Goal: Information Seeking & Learning: Understand process/instructions

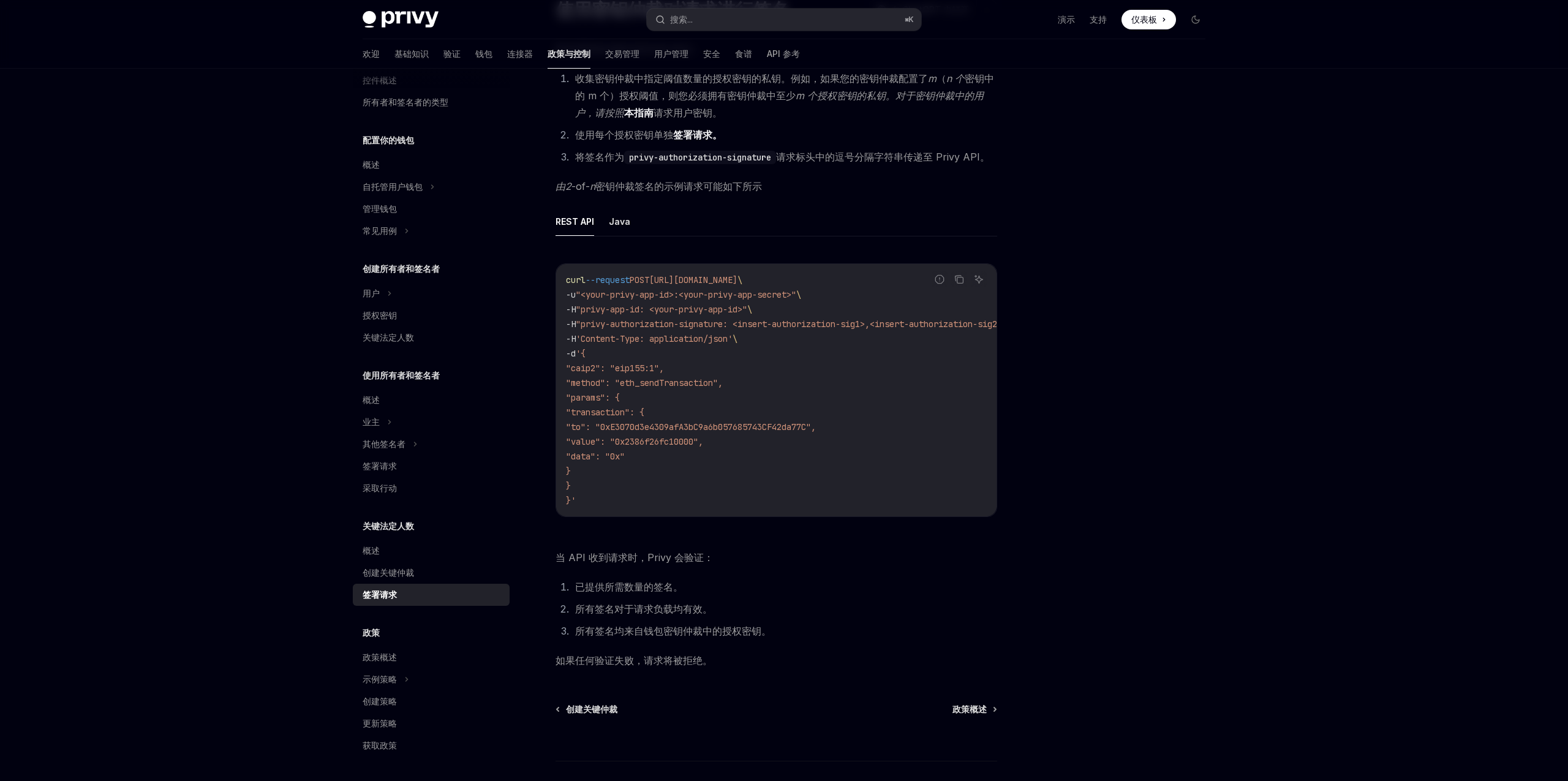
scroll to position [204, 0]
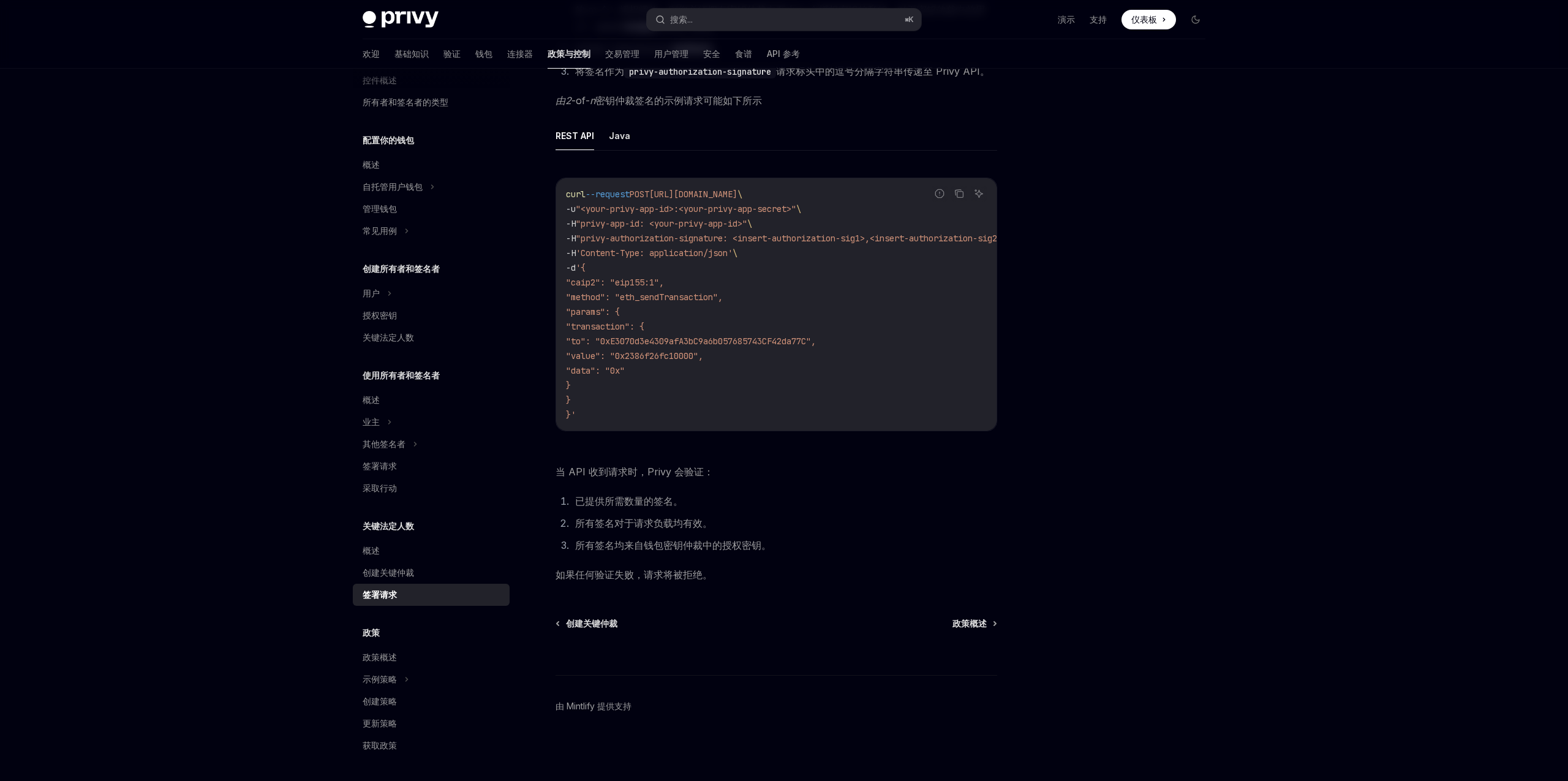
click at [605, 501] on font "已提供所需数量的签名。" at bounding box center [628, 501] width 108 height 13
click at [602, 500] on font "已提供所需数量的签名。" at bounding box center [628, 501] width 108 height 13
click at [593, 498] on font "已提供所需数量的签名。" at bounding box center [628, 501] width 108 height 13
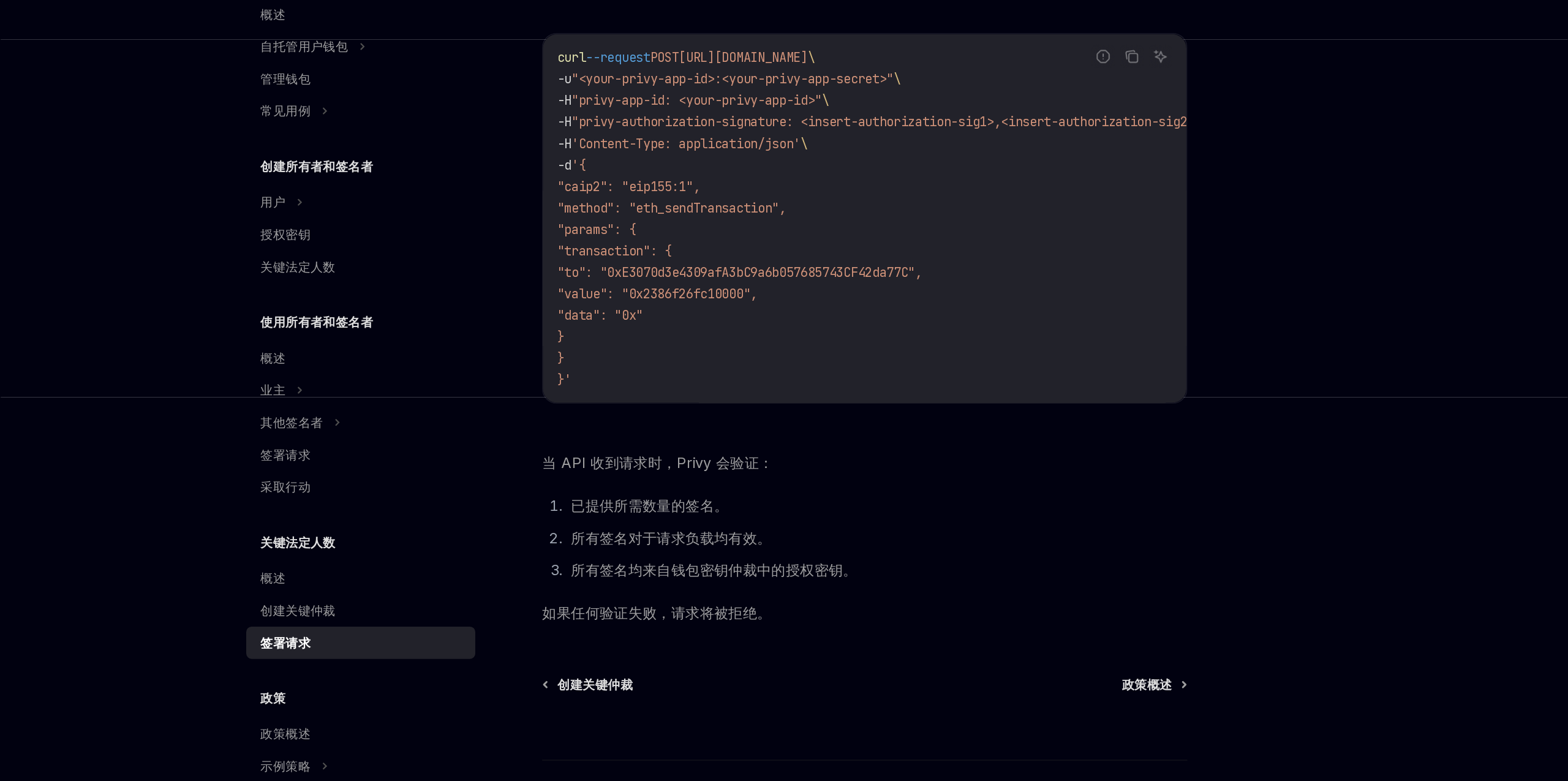
click at [600, 518] on font "所有签名对于请求负载均有效。" at bounding box center [643, 523] width 137 height 13
click at [629, 521] on font "所有签名对于请求负载均有效。" at bounding box center [643, 523] width 137 height 13
click at [615, 543] on font "所有签名均来自钱包密钥仲裁中的授权密钥。" at bounding box center [672, 545] width 196 height 13
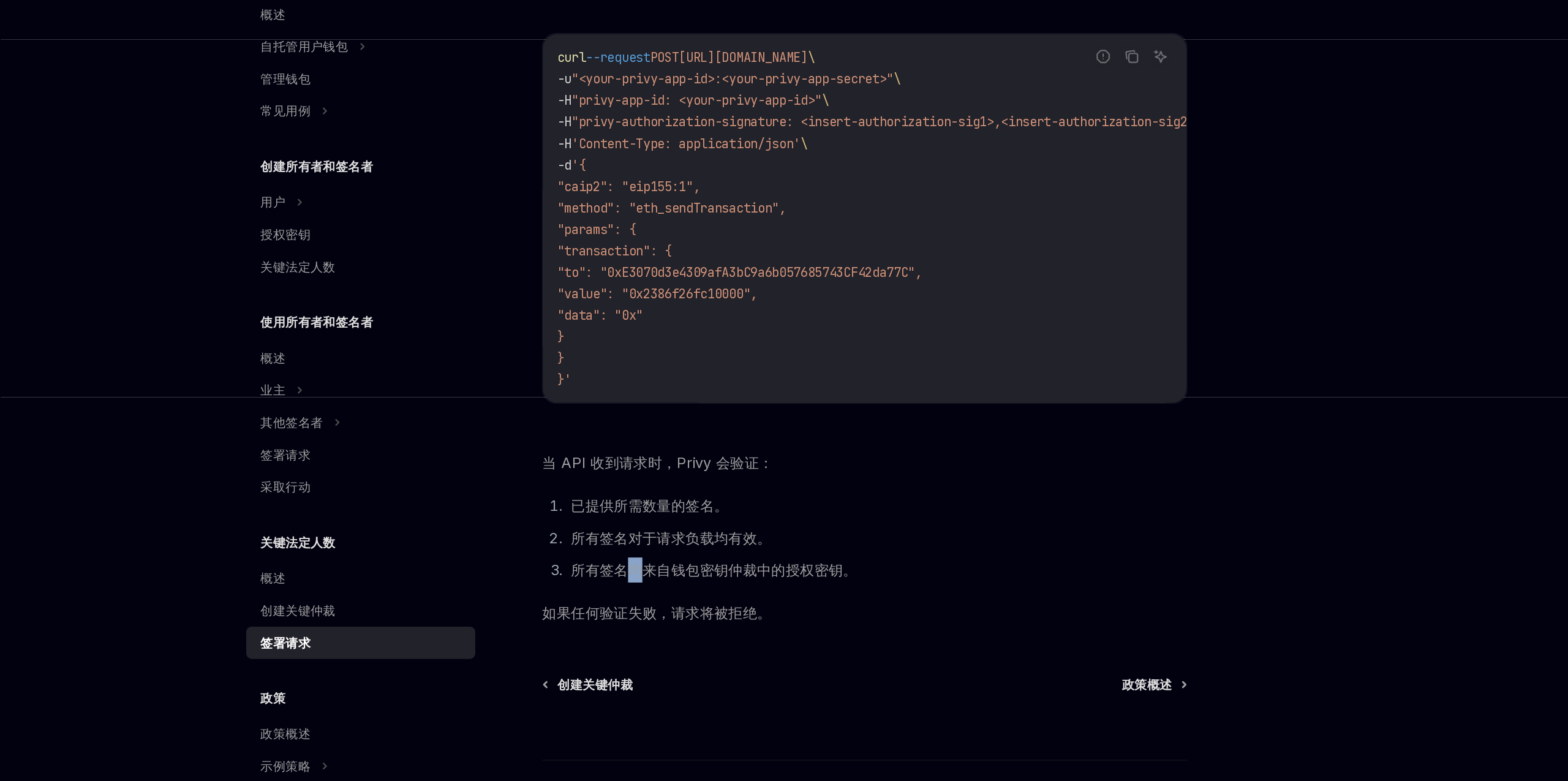
click at [644, 546] on font "所有签名均来自钱包密钥仲裁中的授权密钥。" at bounding box center [672, 545] width 196 height 13
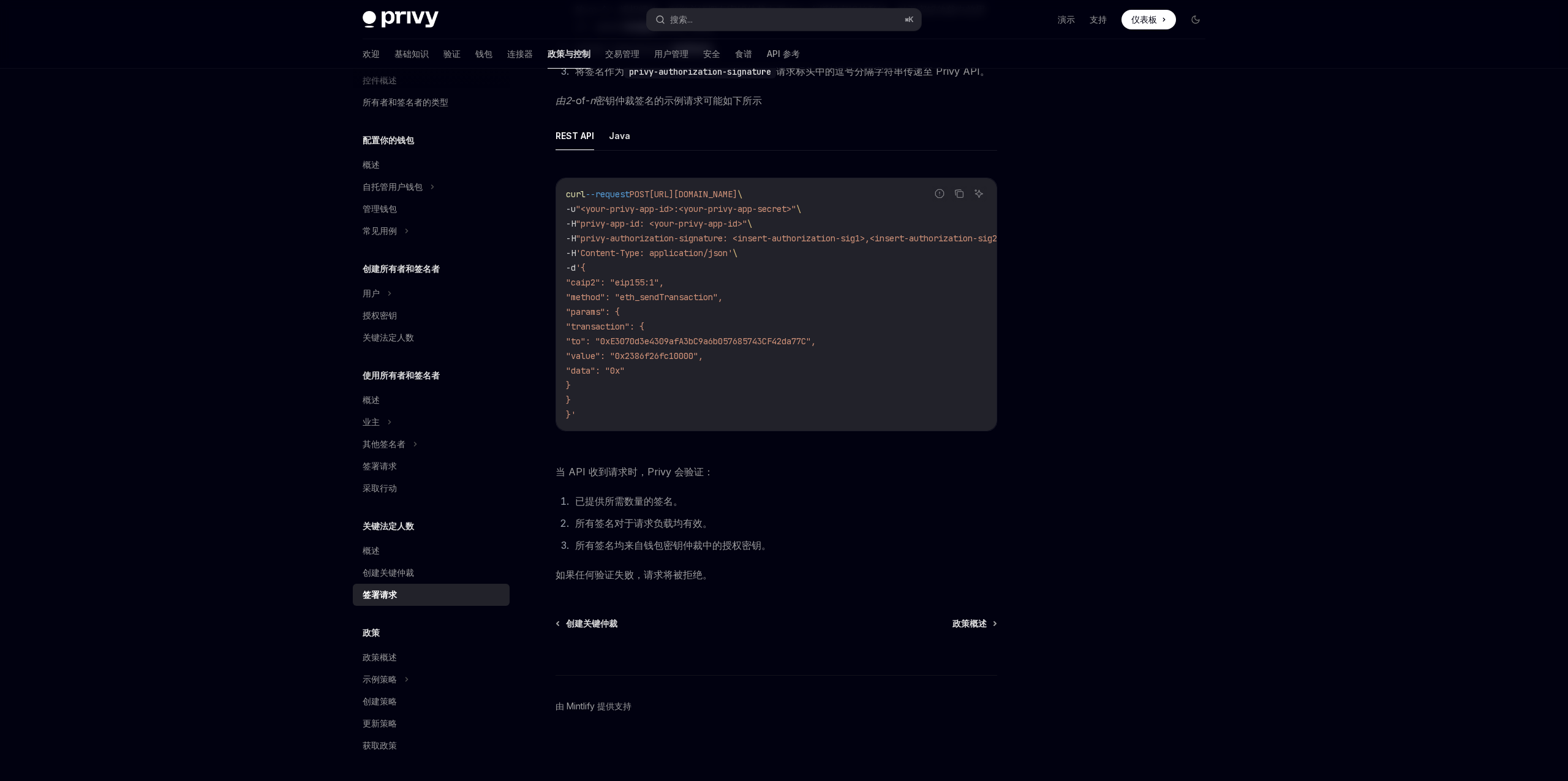
scroll to position [0, 0]
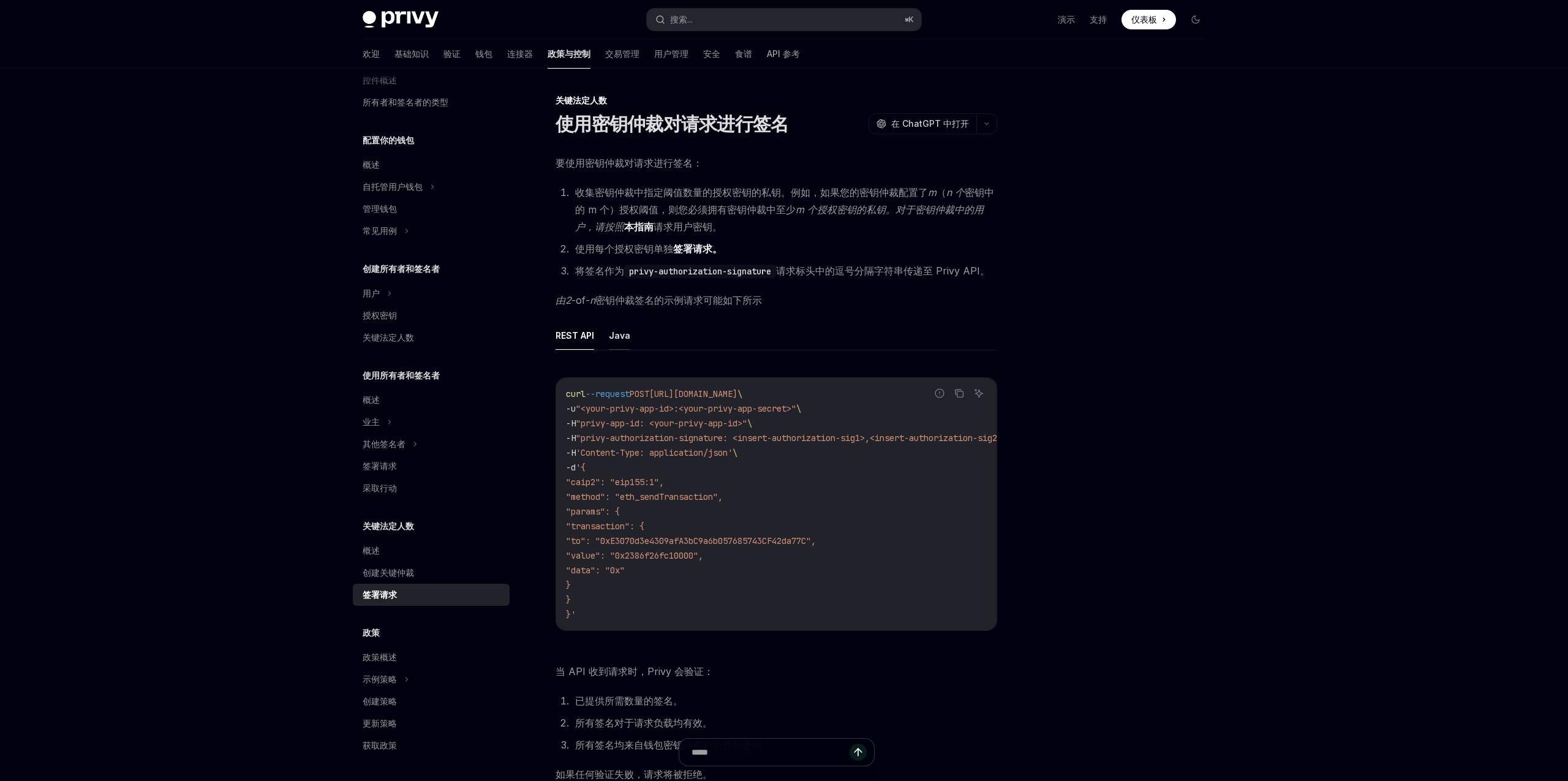
click at [619, 337] on font "Java" at bounding box center [619, 335] width 22 height 11
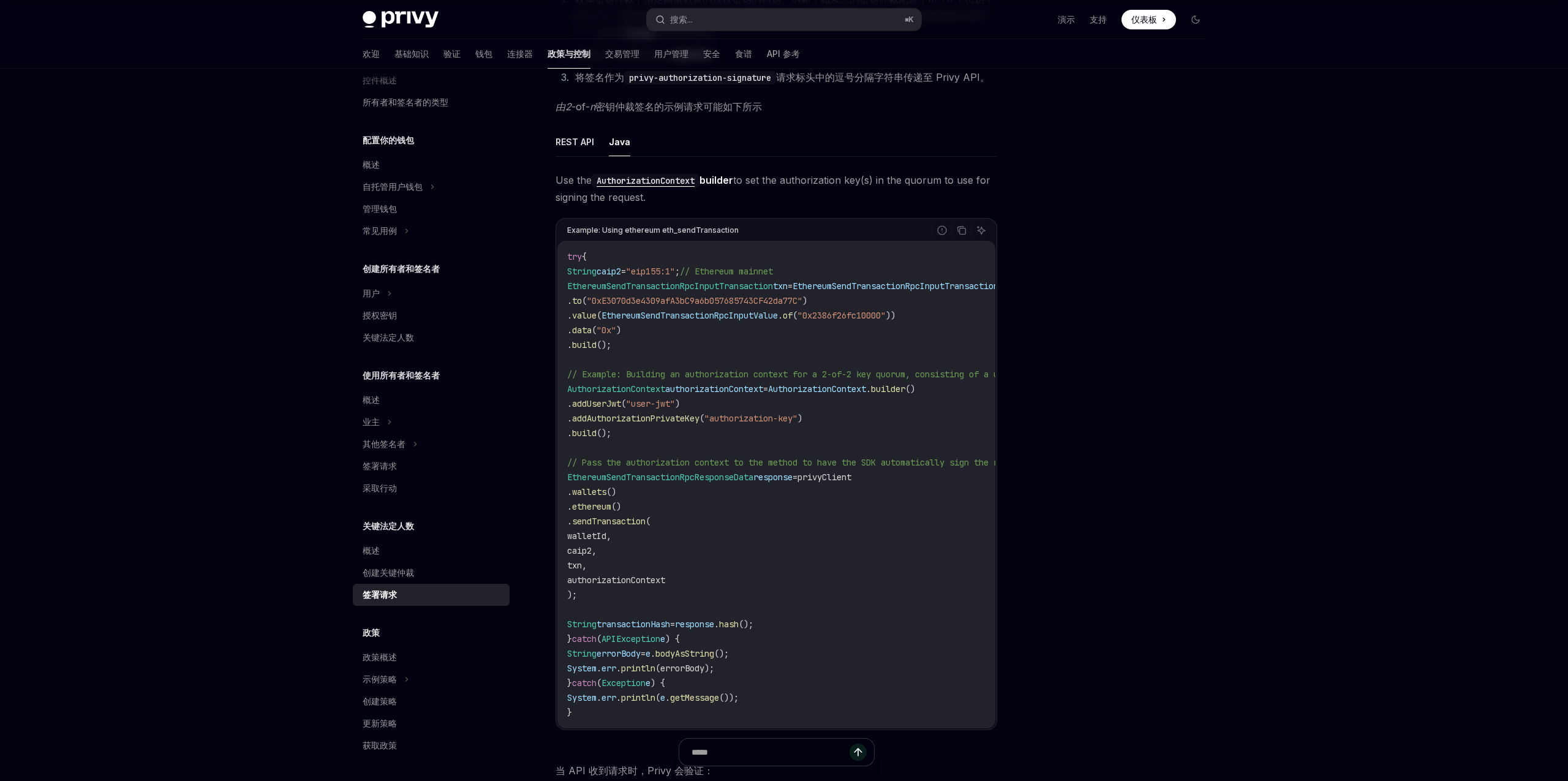
scroll to position [193, 0]
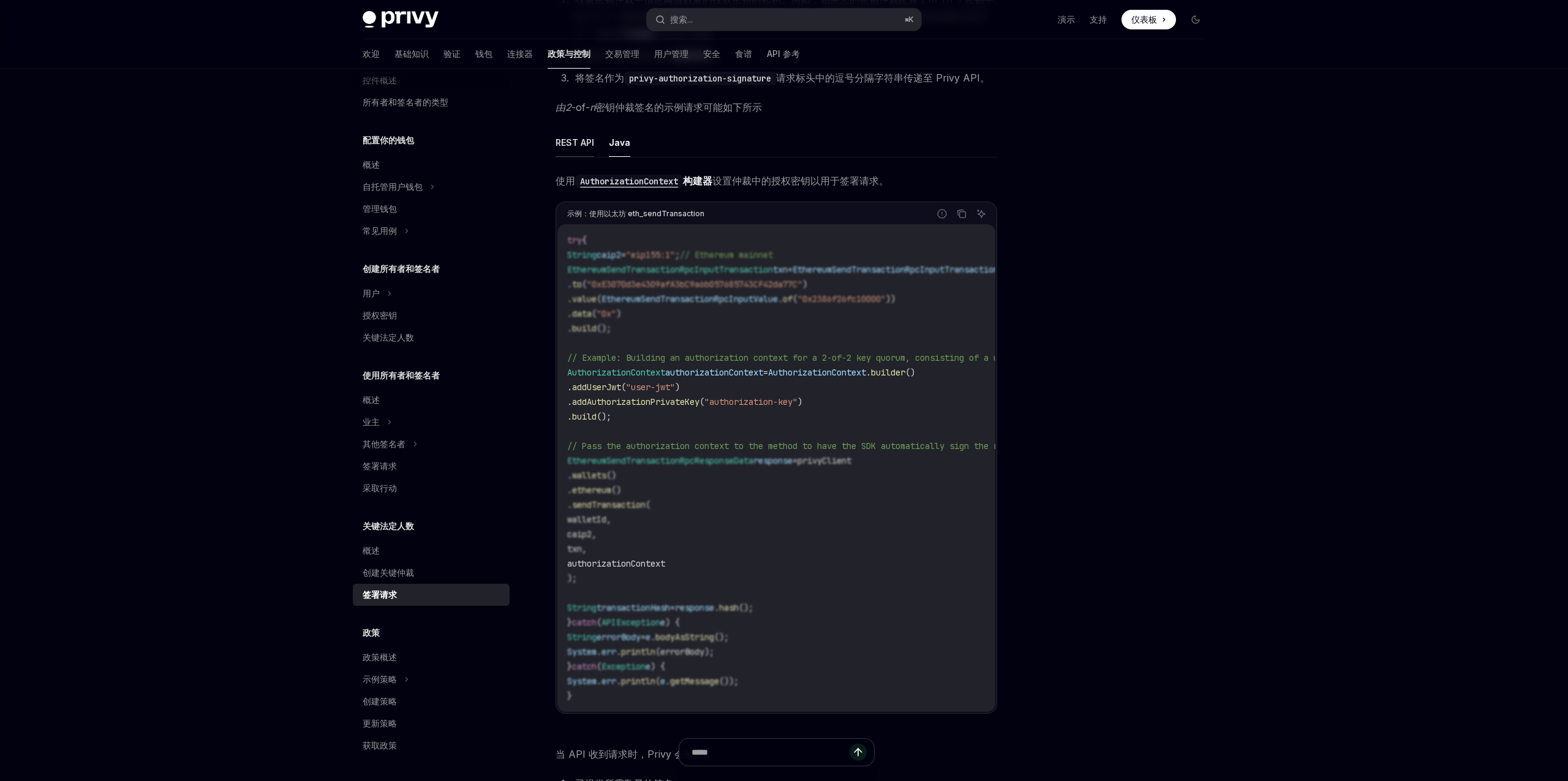
click at [571, 148] on font "REST API" at bounding box center [574, 143] width 39 height 14
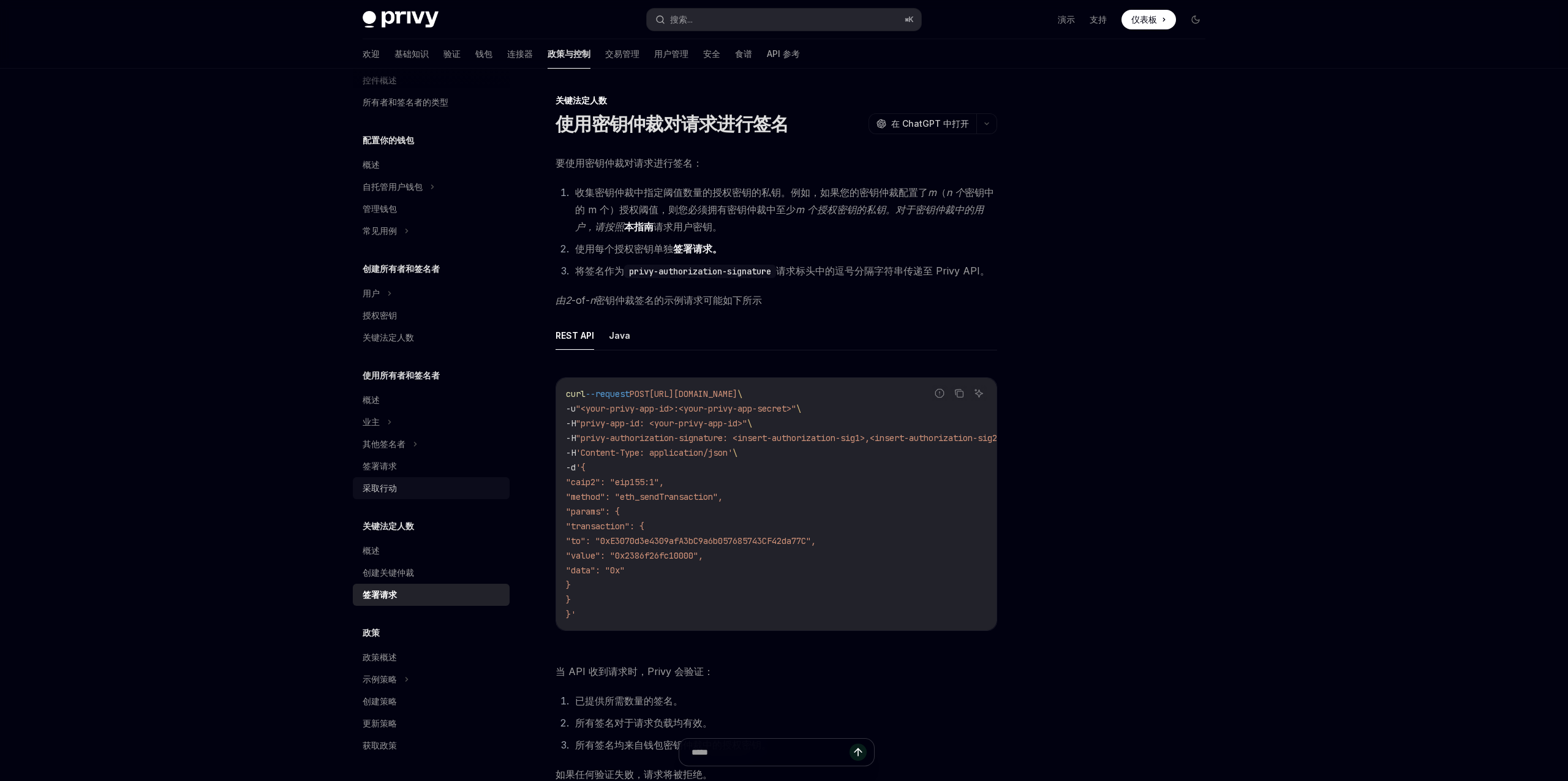
click at [384, 488] on font "采取行动" at bounding box center [379, 488] width 34 height 11
type textarea "*"
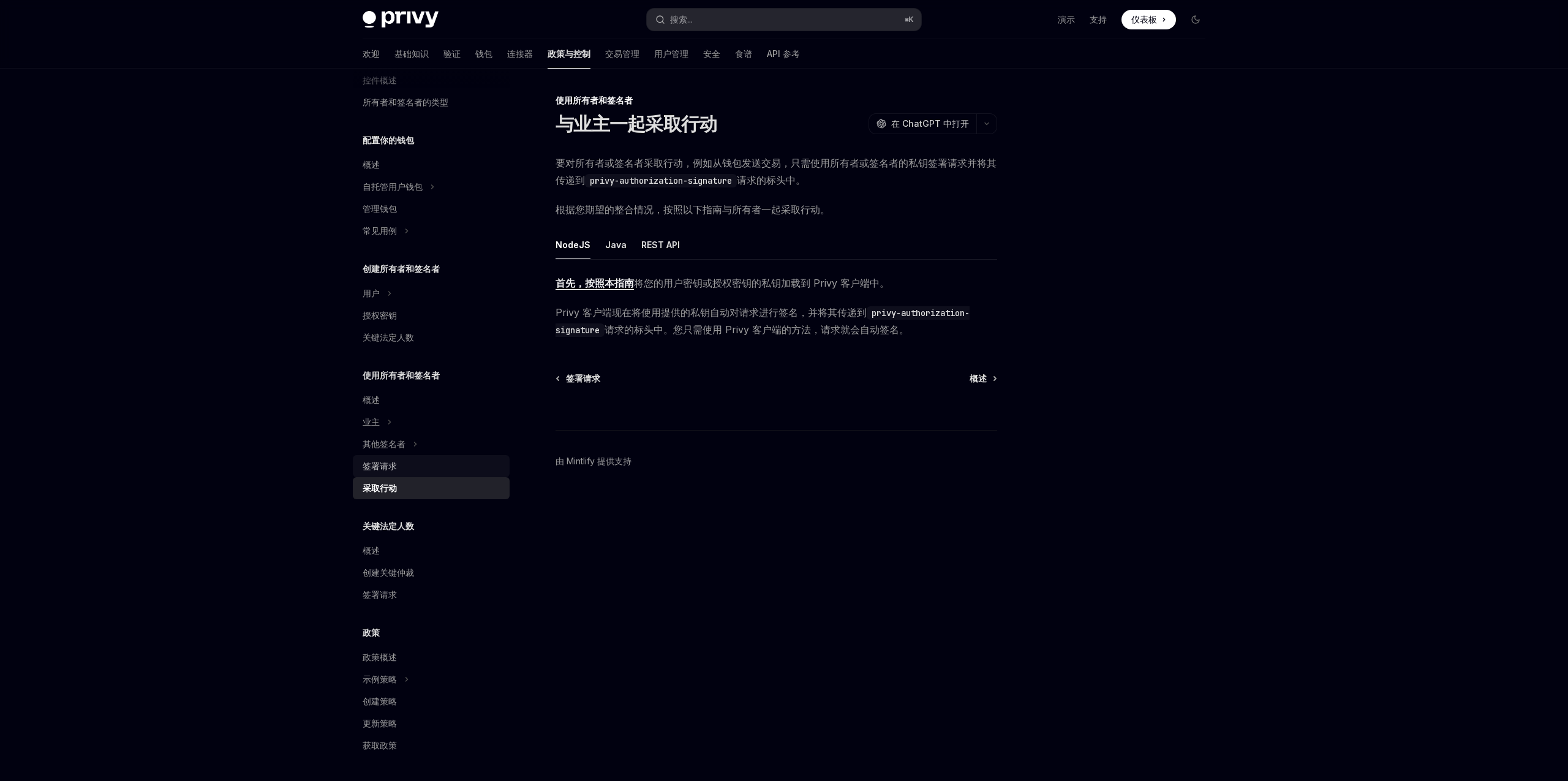
click at [407, 473] on div "签署请求" at bounding box center [432, 466] width 140 height 14
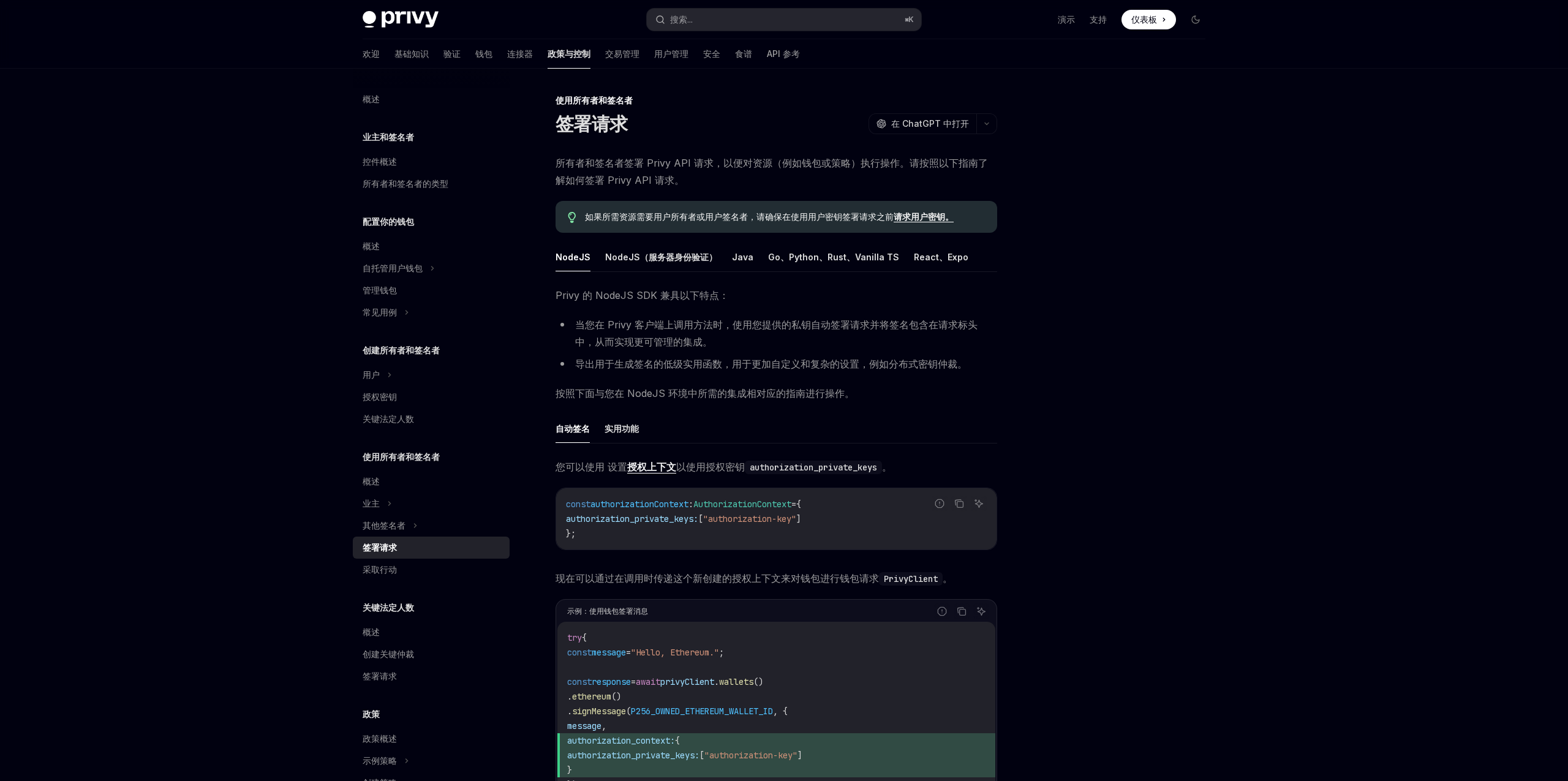
scroll to position [312, 0]
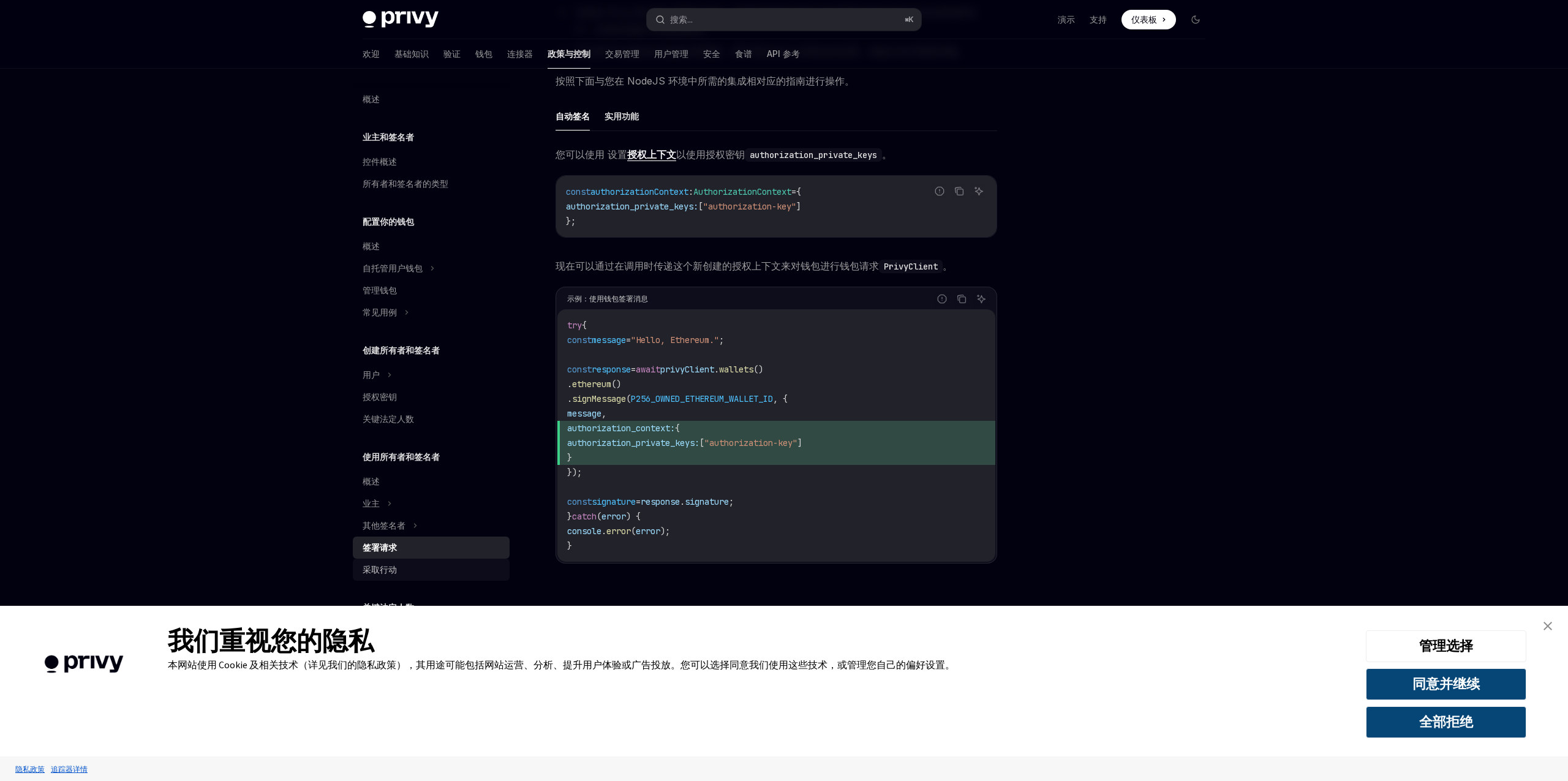
click at [377, 568] on font "采取行动" at bounding box center [379, 569] width 34 height 11
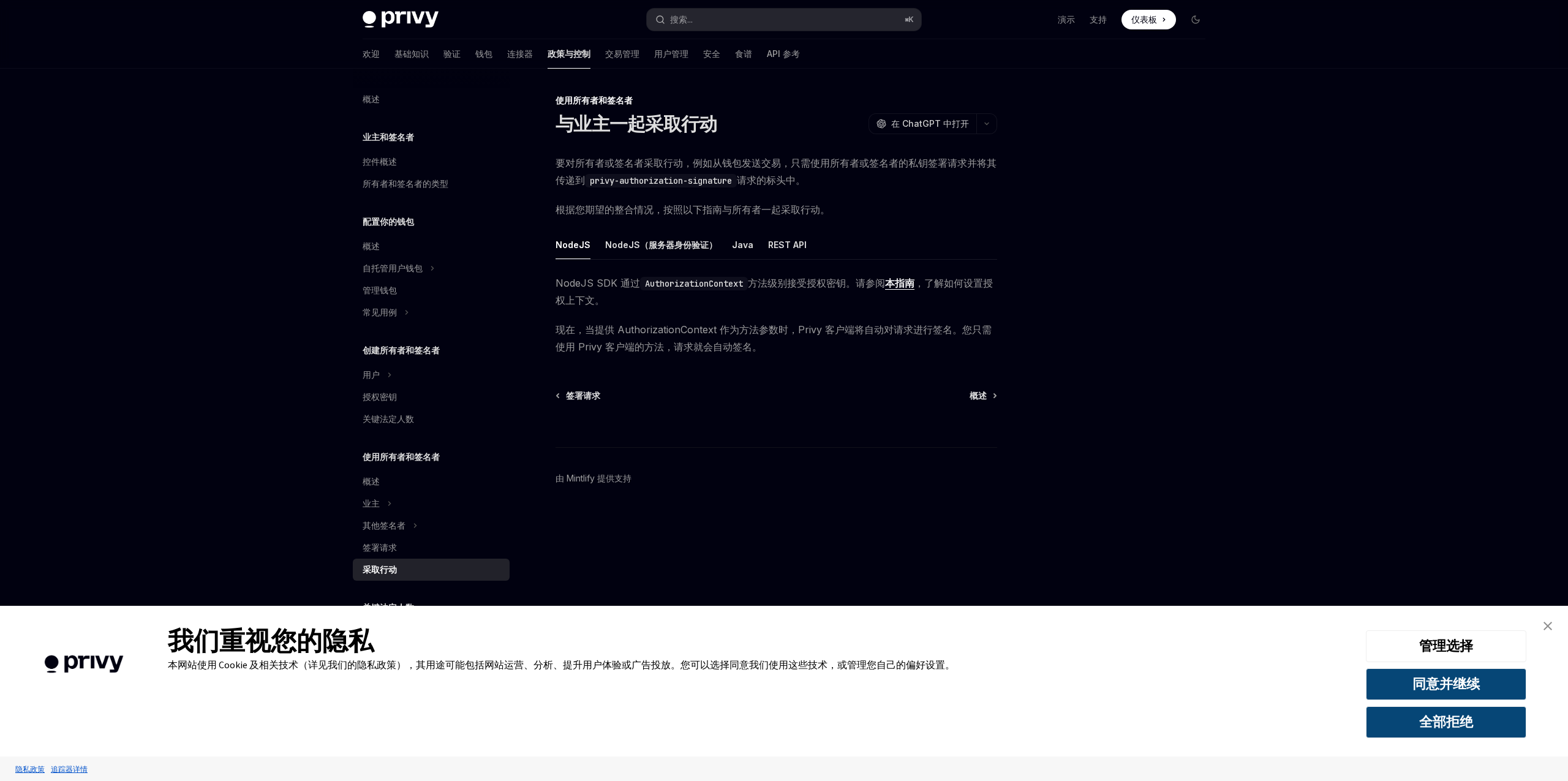
click at [1548, 627] on img "关闭横幅" at bounding box center [1547, 626] width 9 height 9
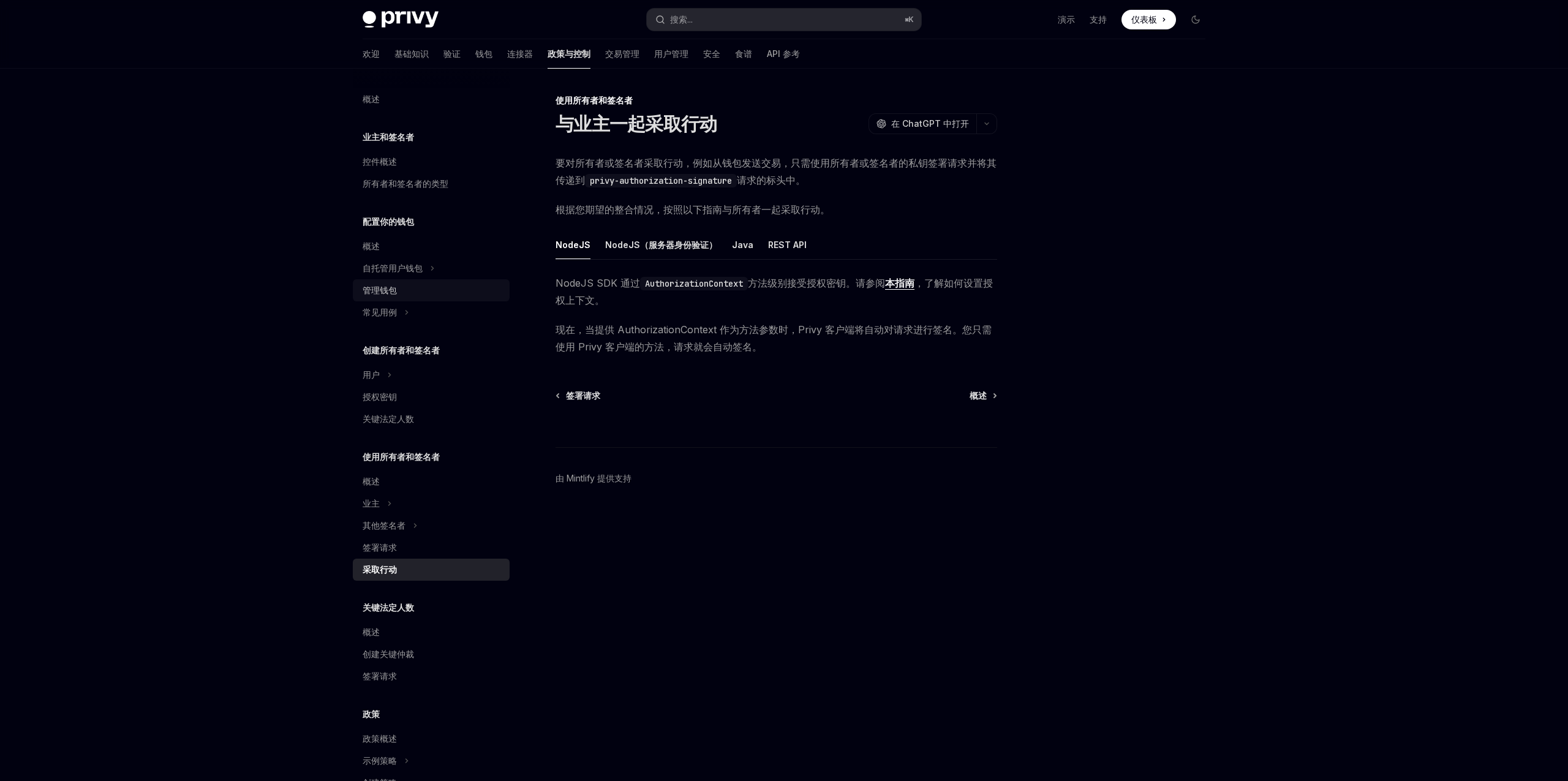
click at [390, 291] on font "管理钱包" at bounding box center [379, 291] width 34 height 11
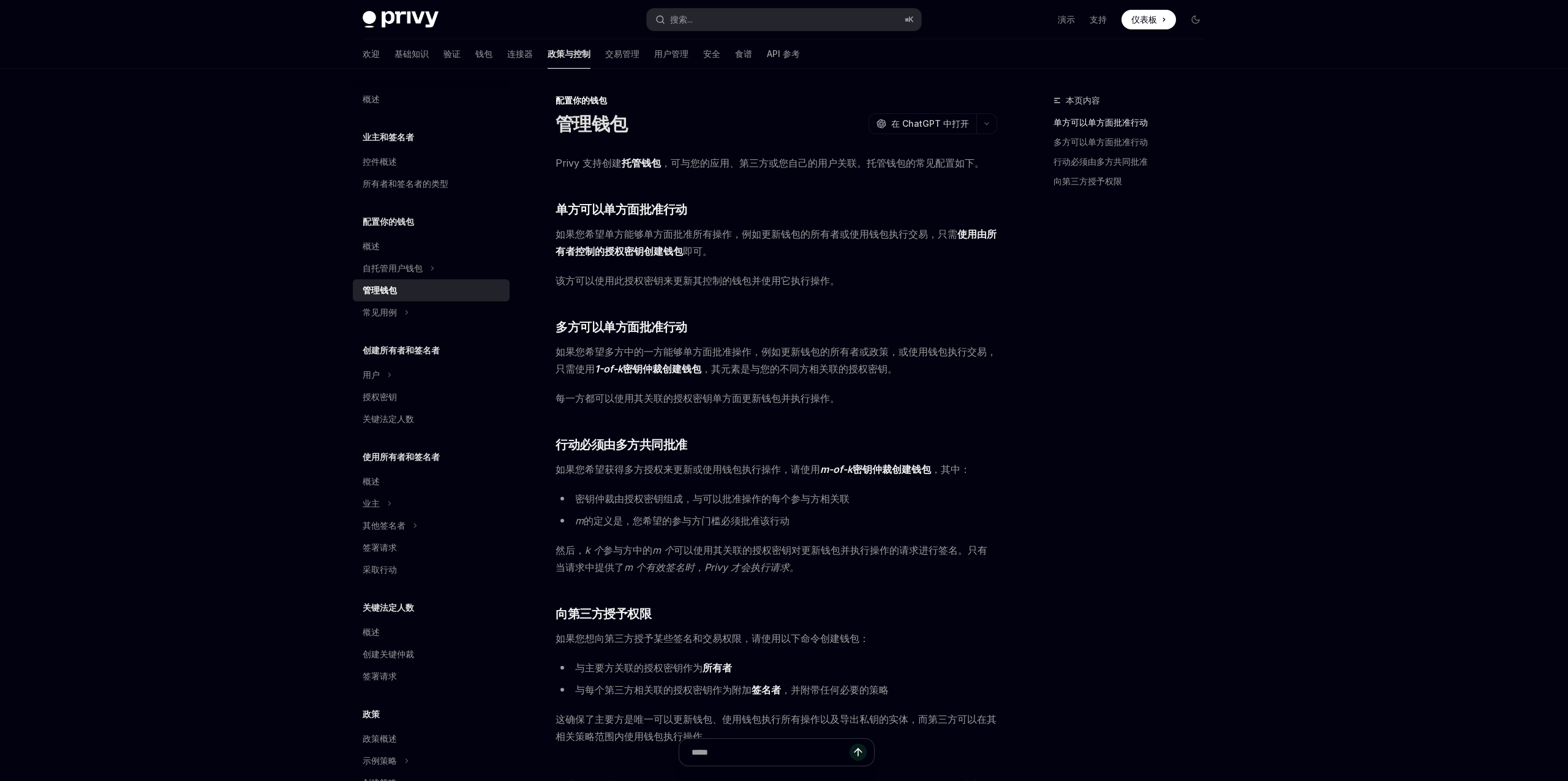
scroll to position [161, 0]
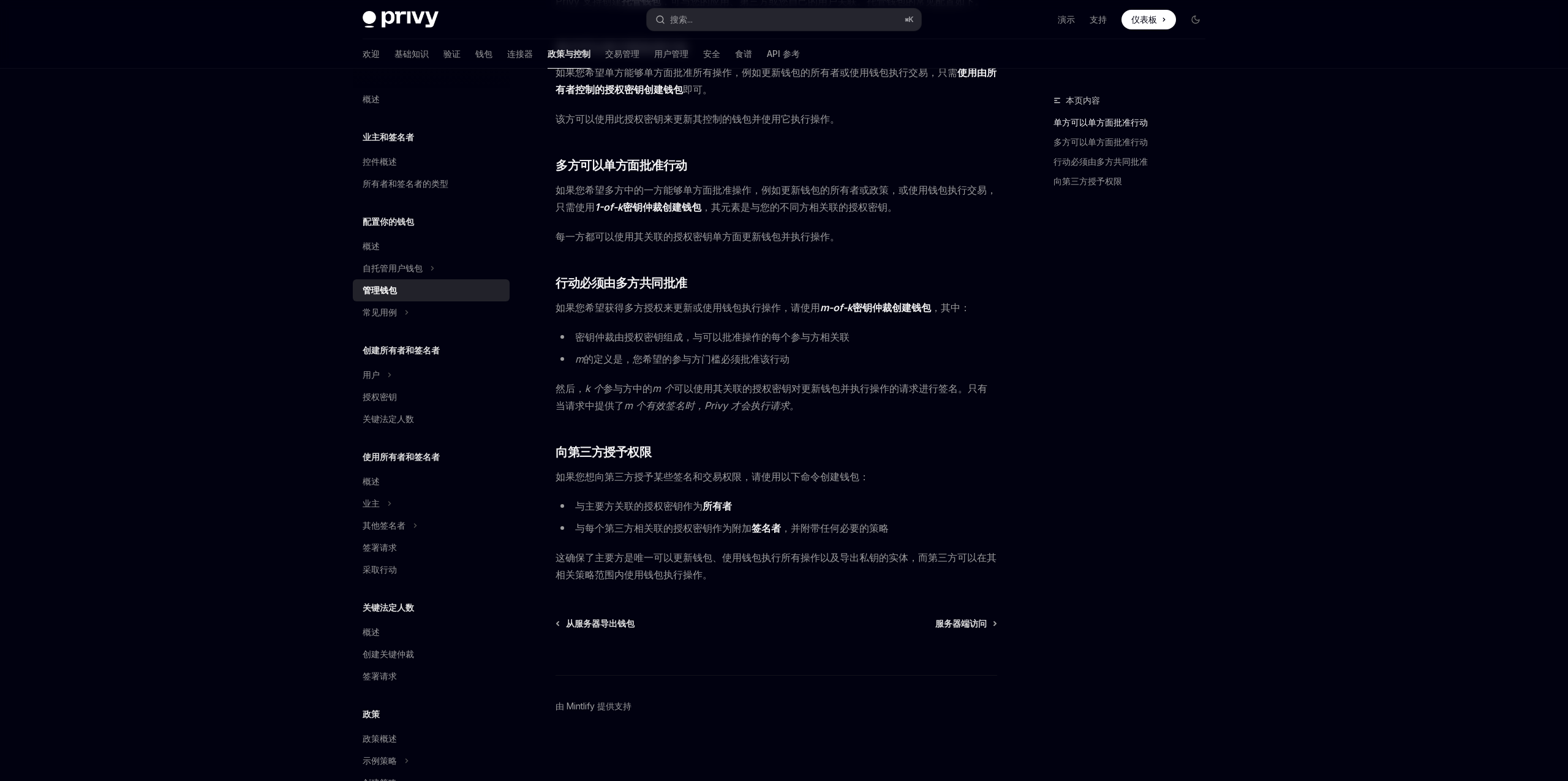
click at [384, 150] on div "业主和签名者 控件概述 所有者和签名者的类型" at bounding box center [430, 162] width 157 height 65
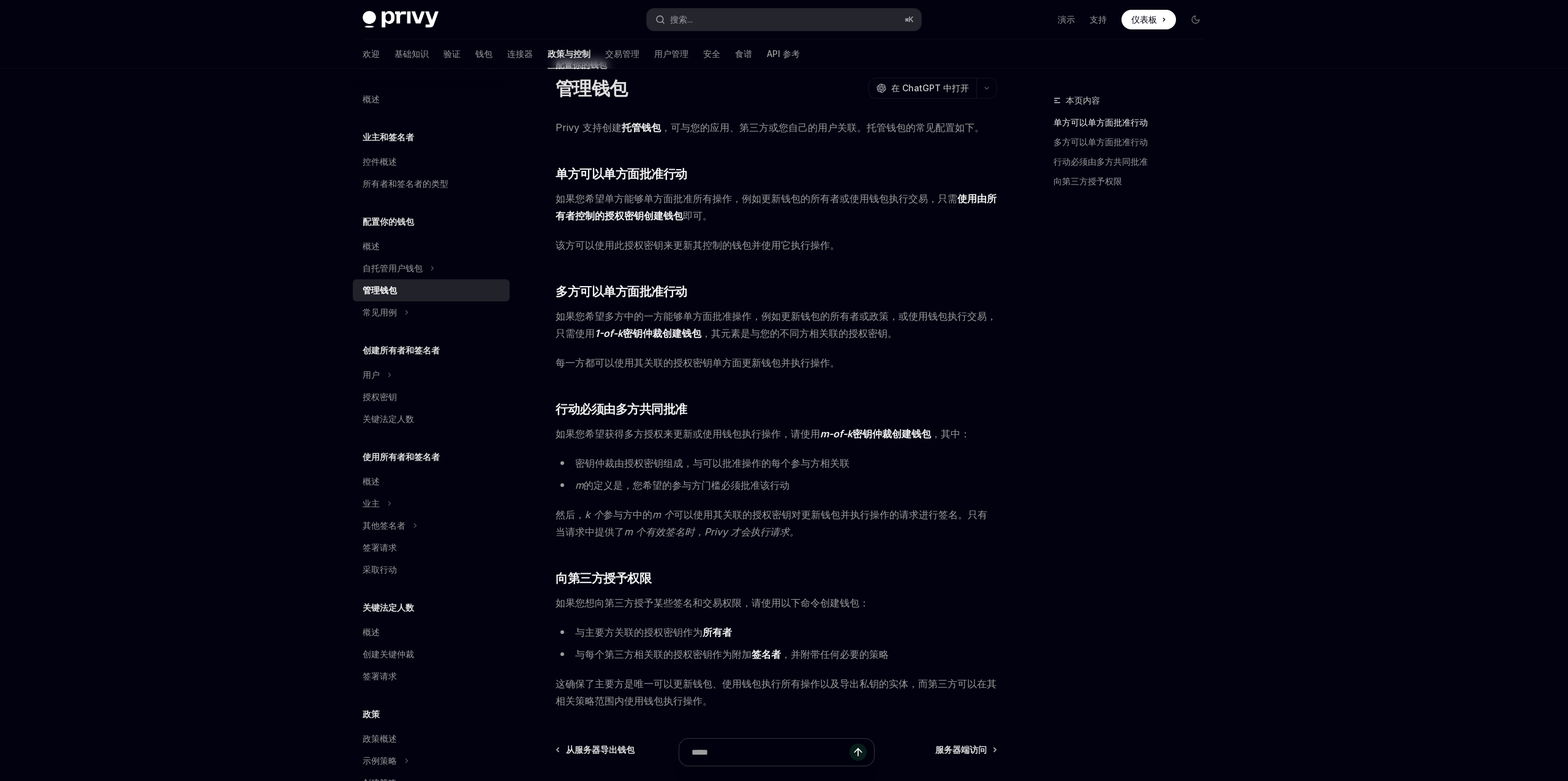
scroll to position [0, 0]
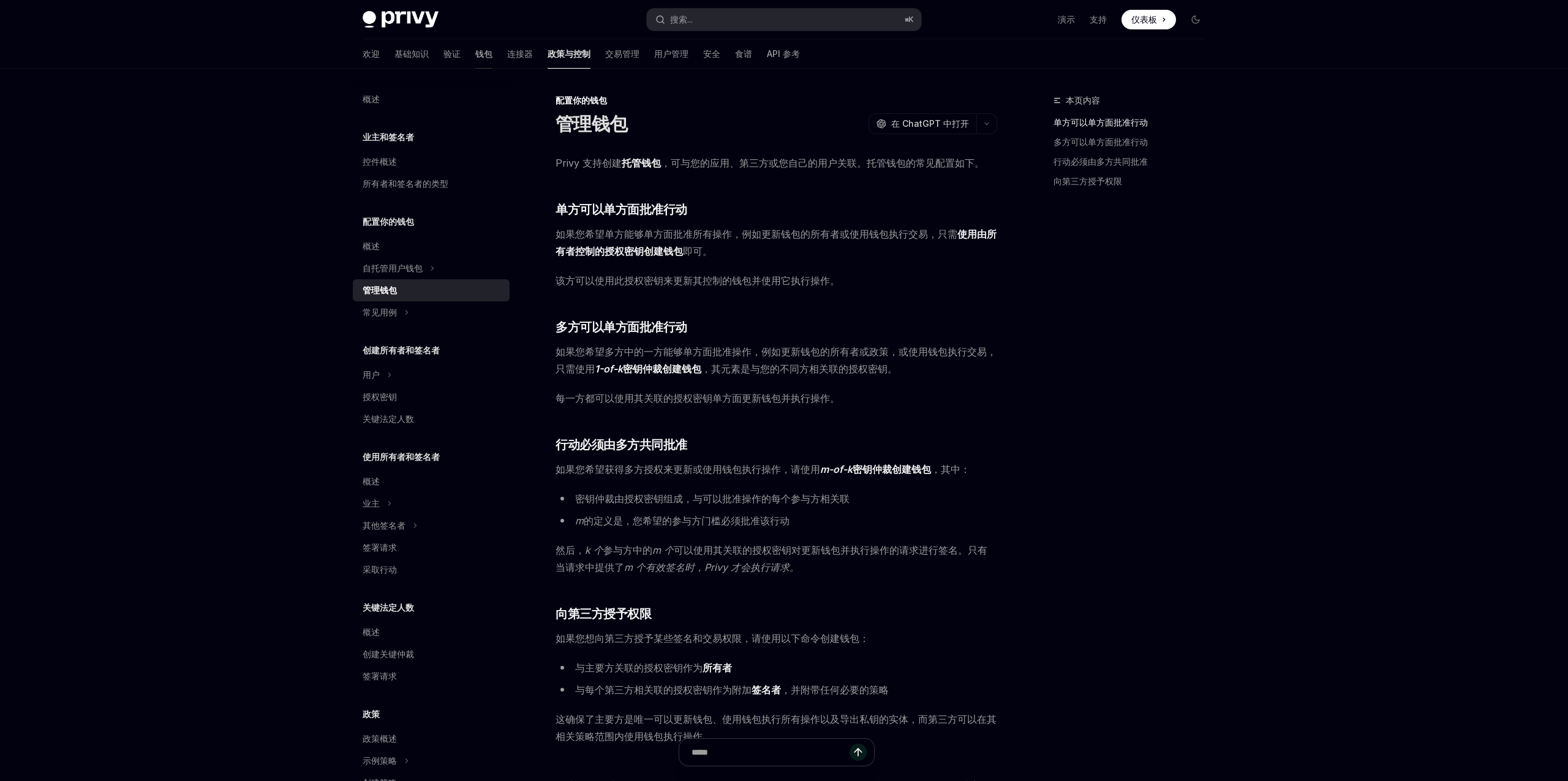
click at [475, 53] on font "钱包" at bounding box center [483, 54] width 17 height 11
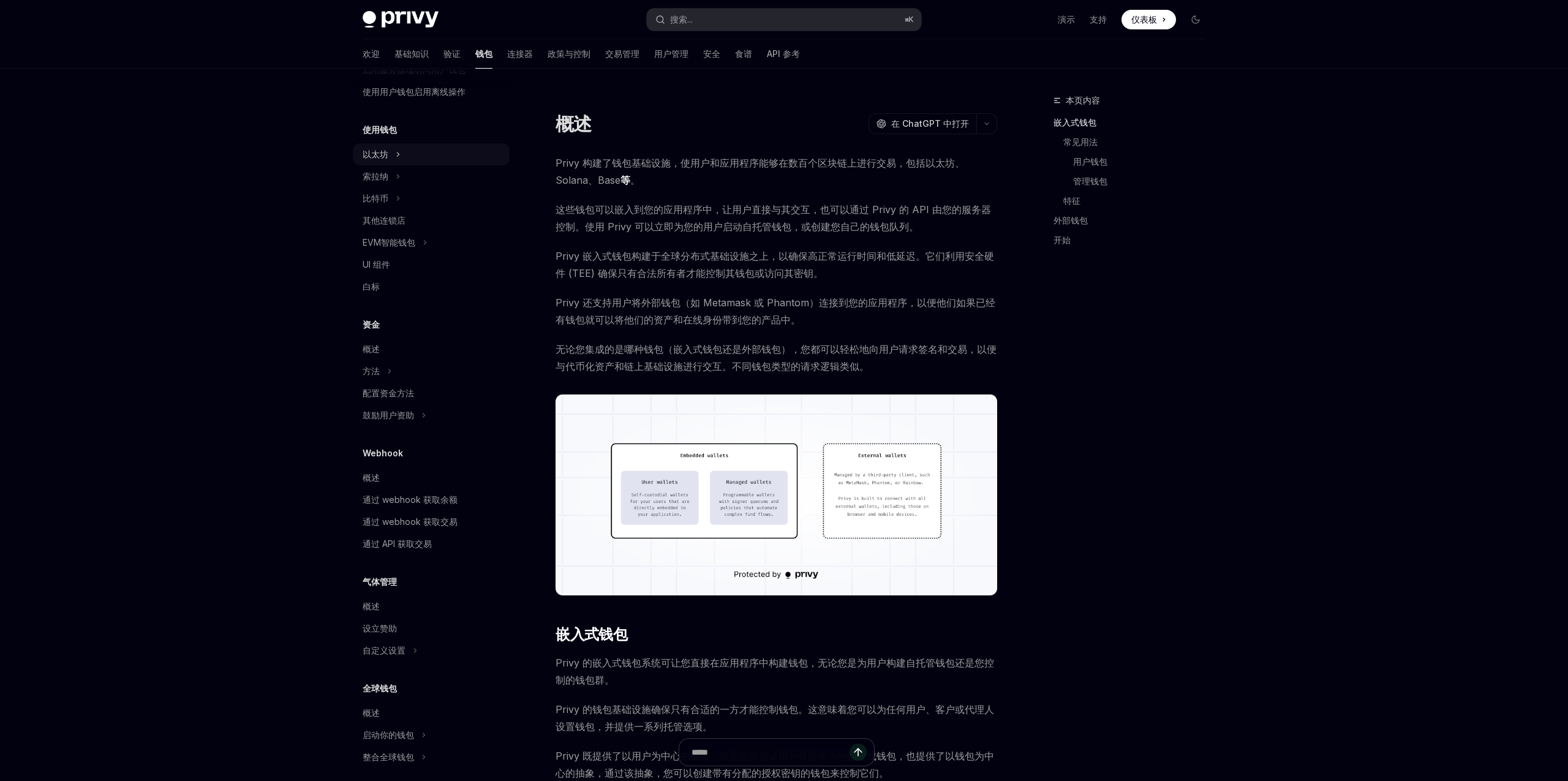
scroll to position [213, 0]
click at [390, 180] on div "以太坊" at bounding box center [430, 170] width 157 height 22
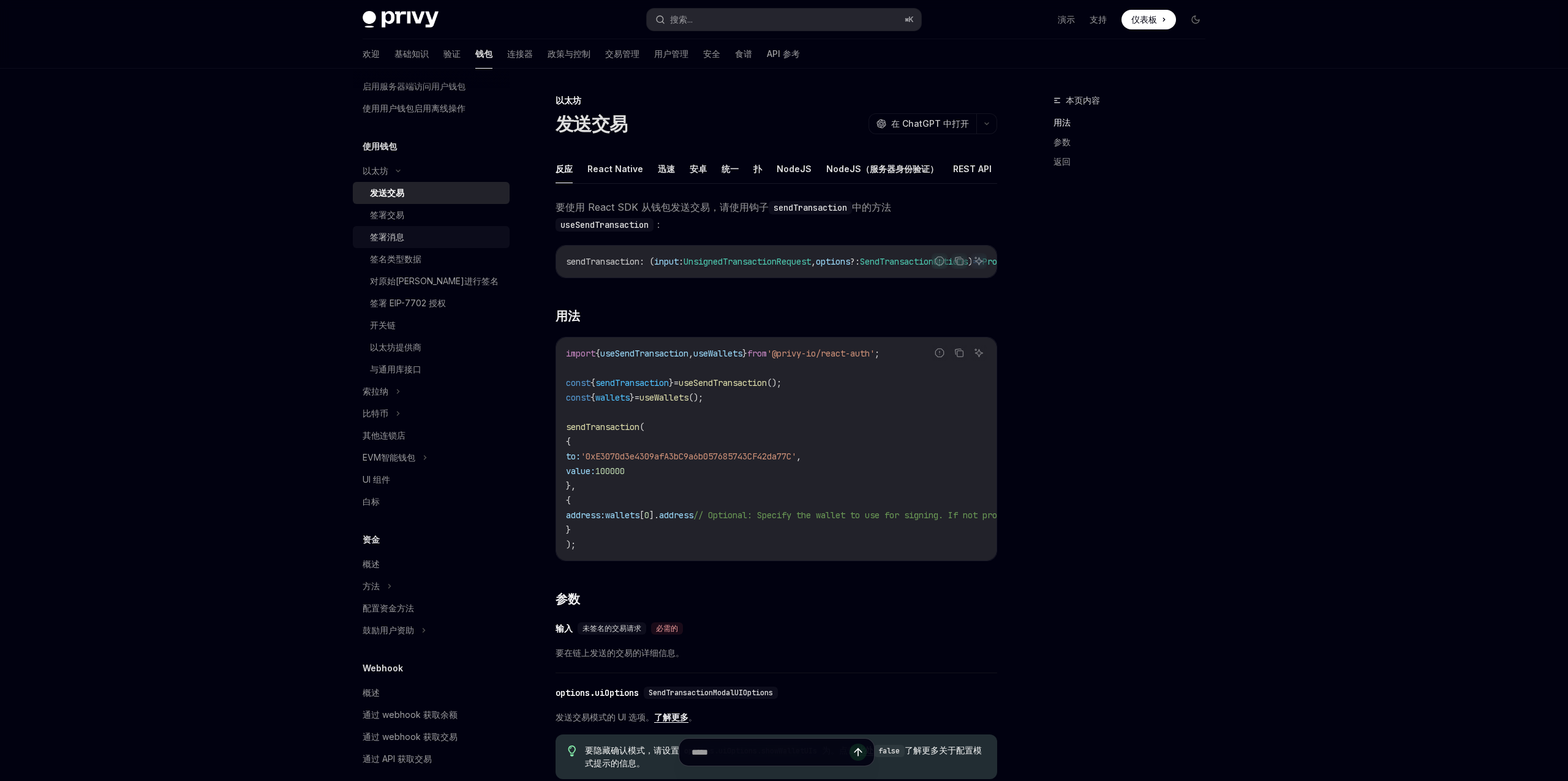
click at [404, 239] on div "签署消息" at bounding box center [437, 237] width 133 height 14
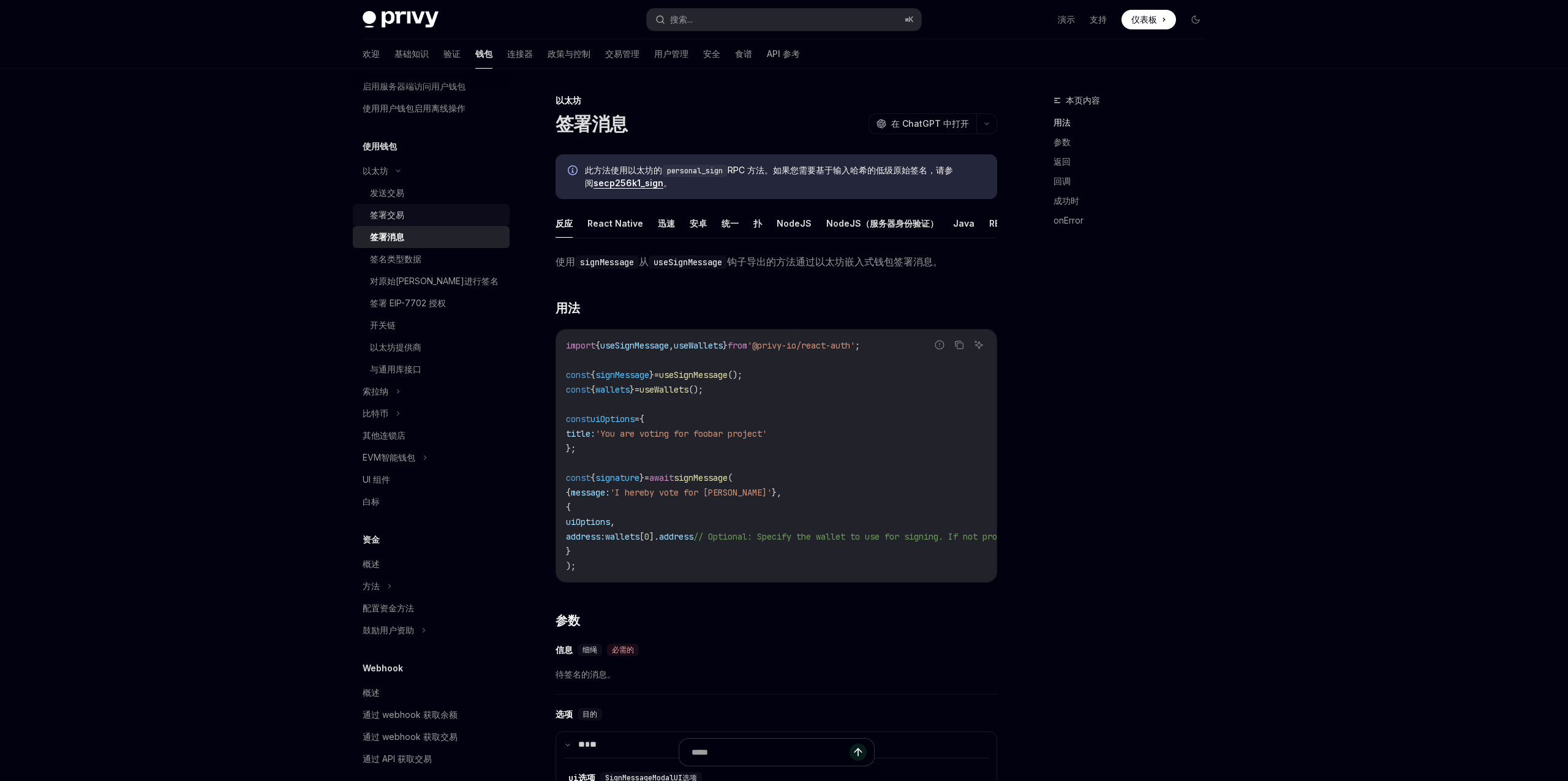
click at [395, 221] on div "签署交易" at bounding box center [387, 215] width 34 height 14
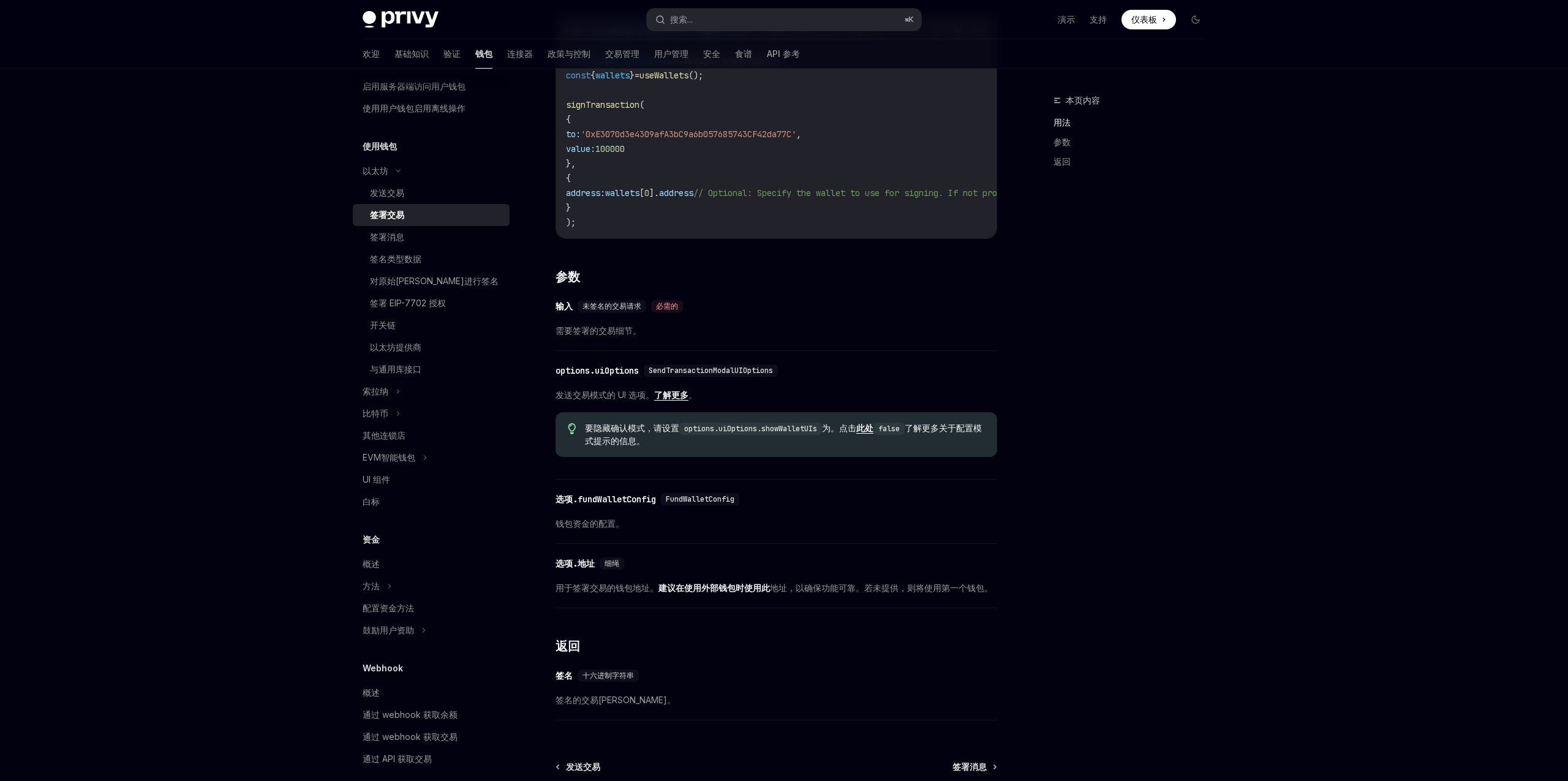
scroll to position [475, 0]
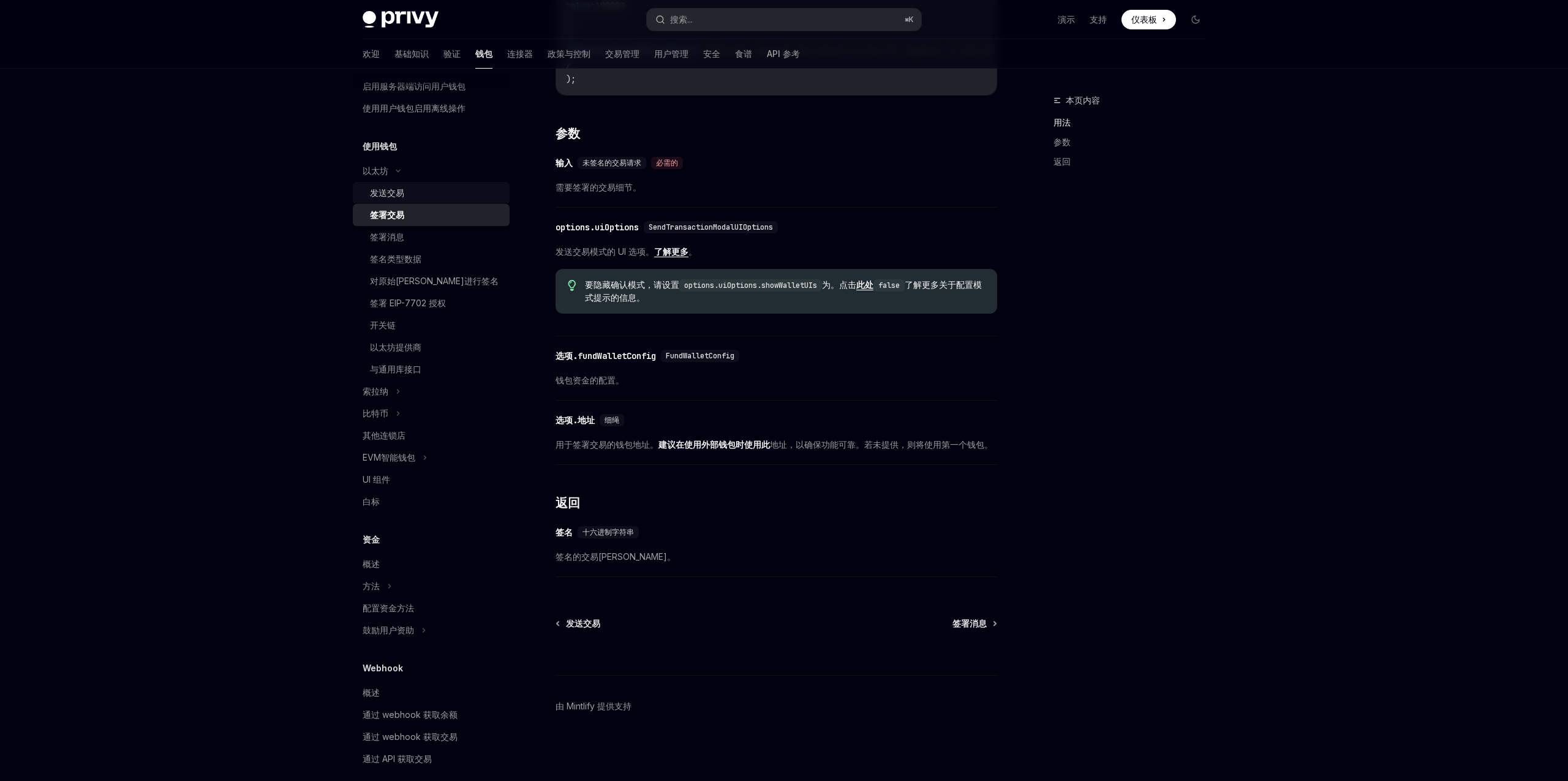
click at [404, 192] on div "发送交易" at bounding box center [437, 193] width 133 height 14
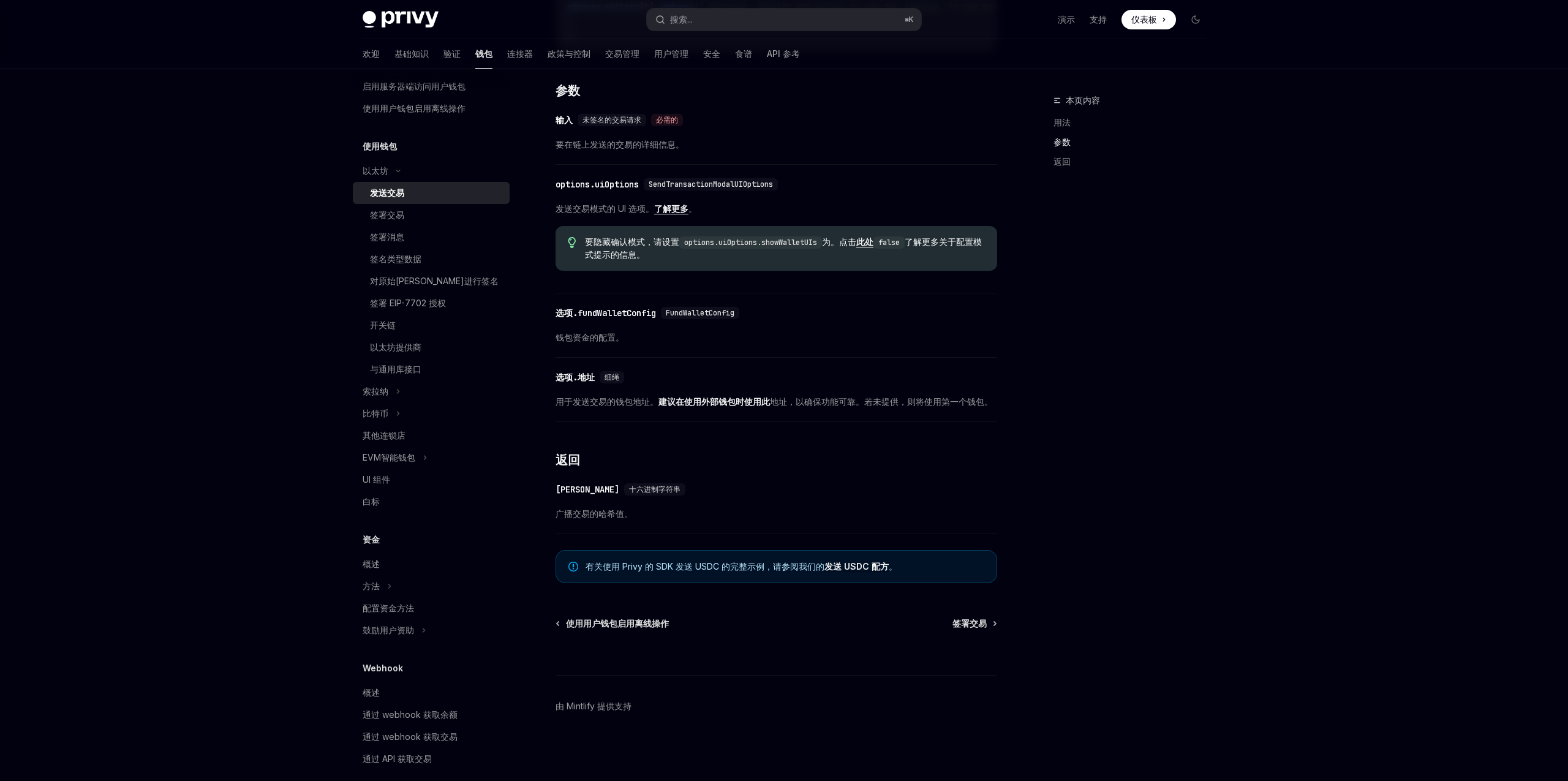
scroll to position [517, 0]
click at [697, 568] on font "有关使用 Privy 的 SDK 发送 USDC 的完整示例，请参阅我们的" at bounding box center [705, 567] width 238 height 11
click at [741, 565] on font "有关使用 Privy 的 SDK 发送 USDC 的完整示例，请参阅我们的" at bounding box center [705, 567] width 238 height 11
click at [845, 565] on font "发送 USDC 配方" at bounding box center [856, 567] width 65 height 11
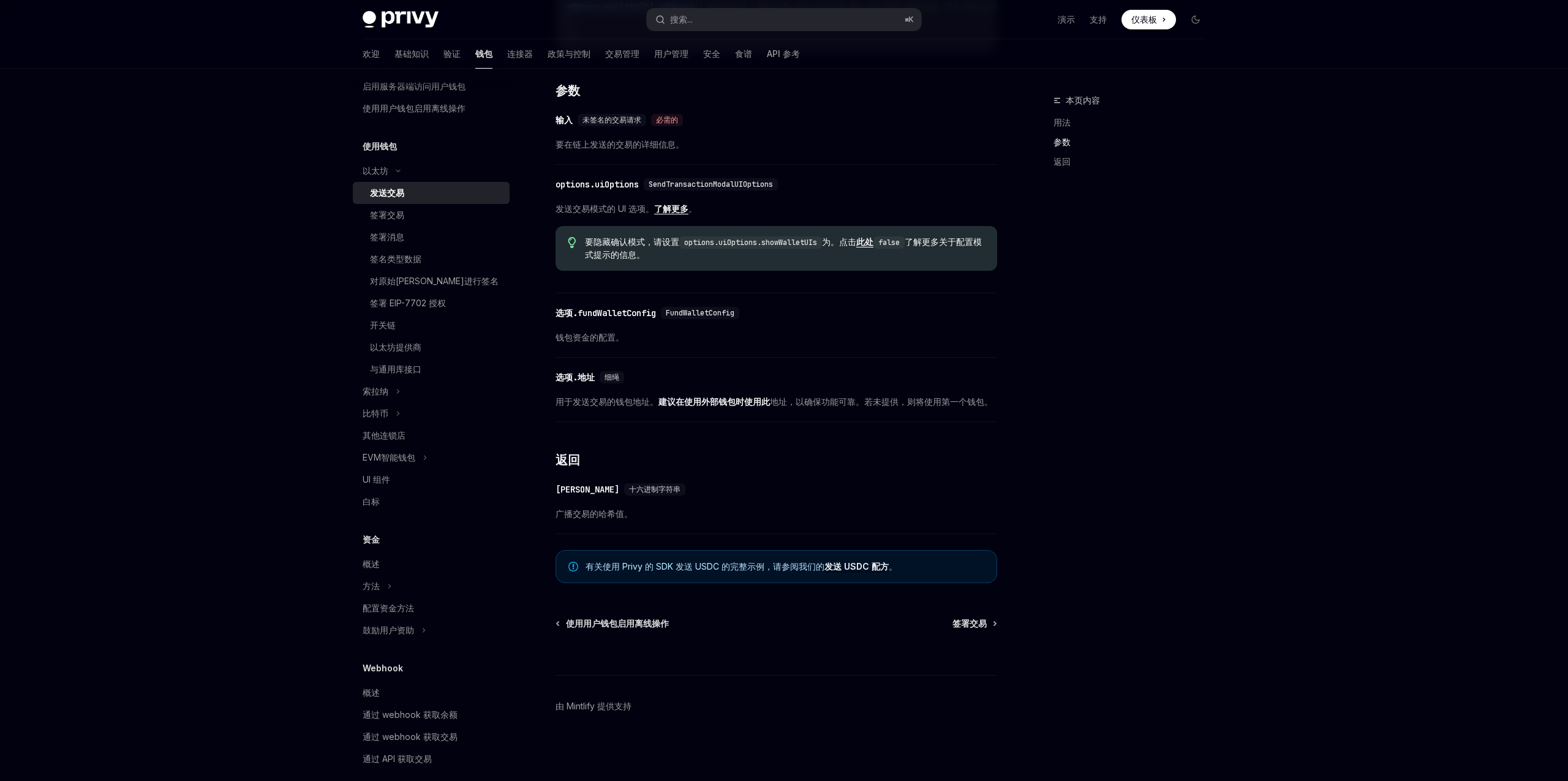
type textarea "*"
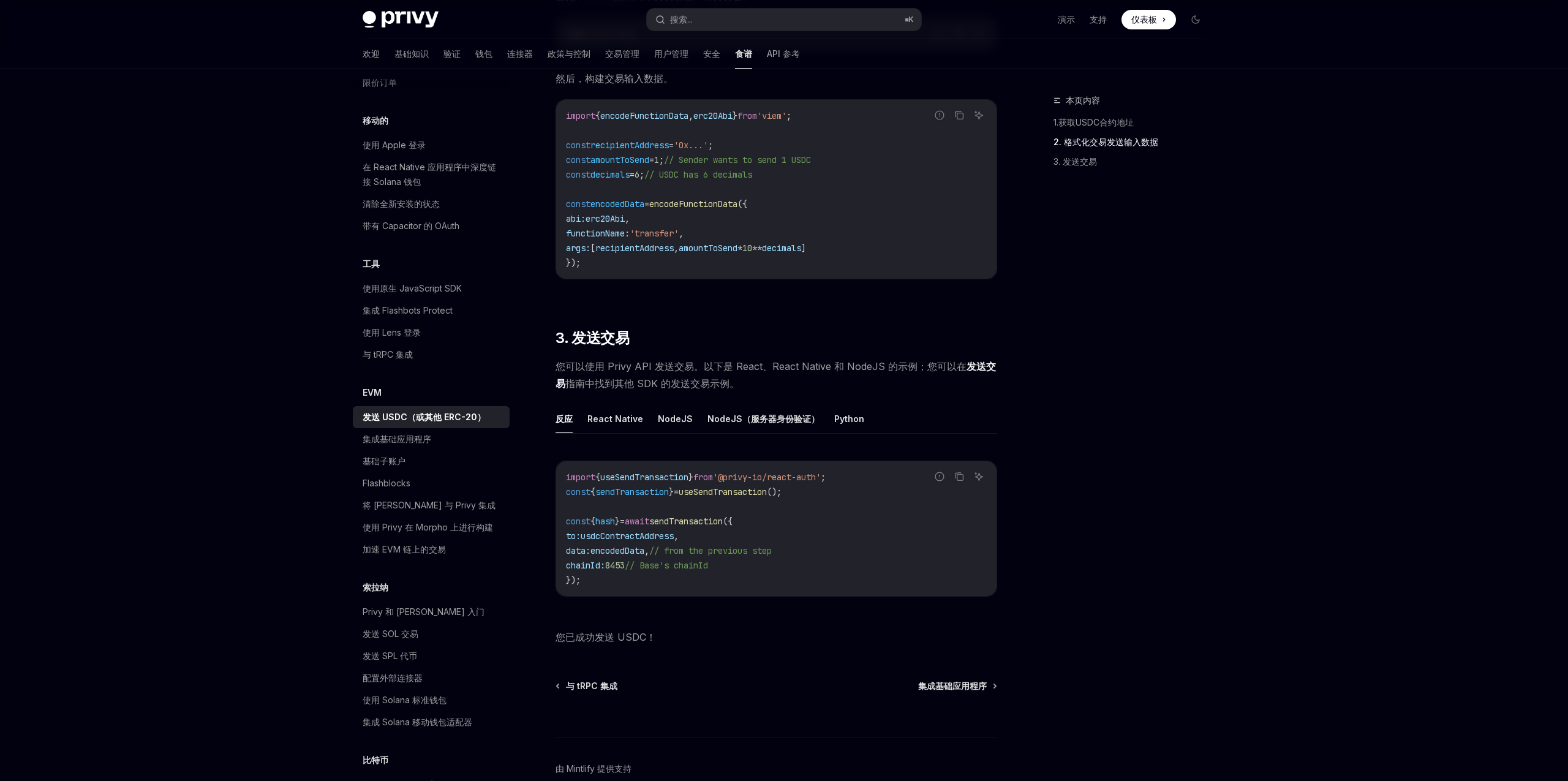
scroll to position [596, 0]
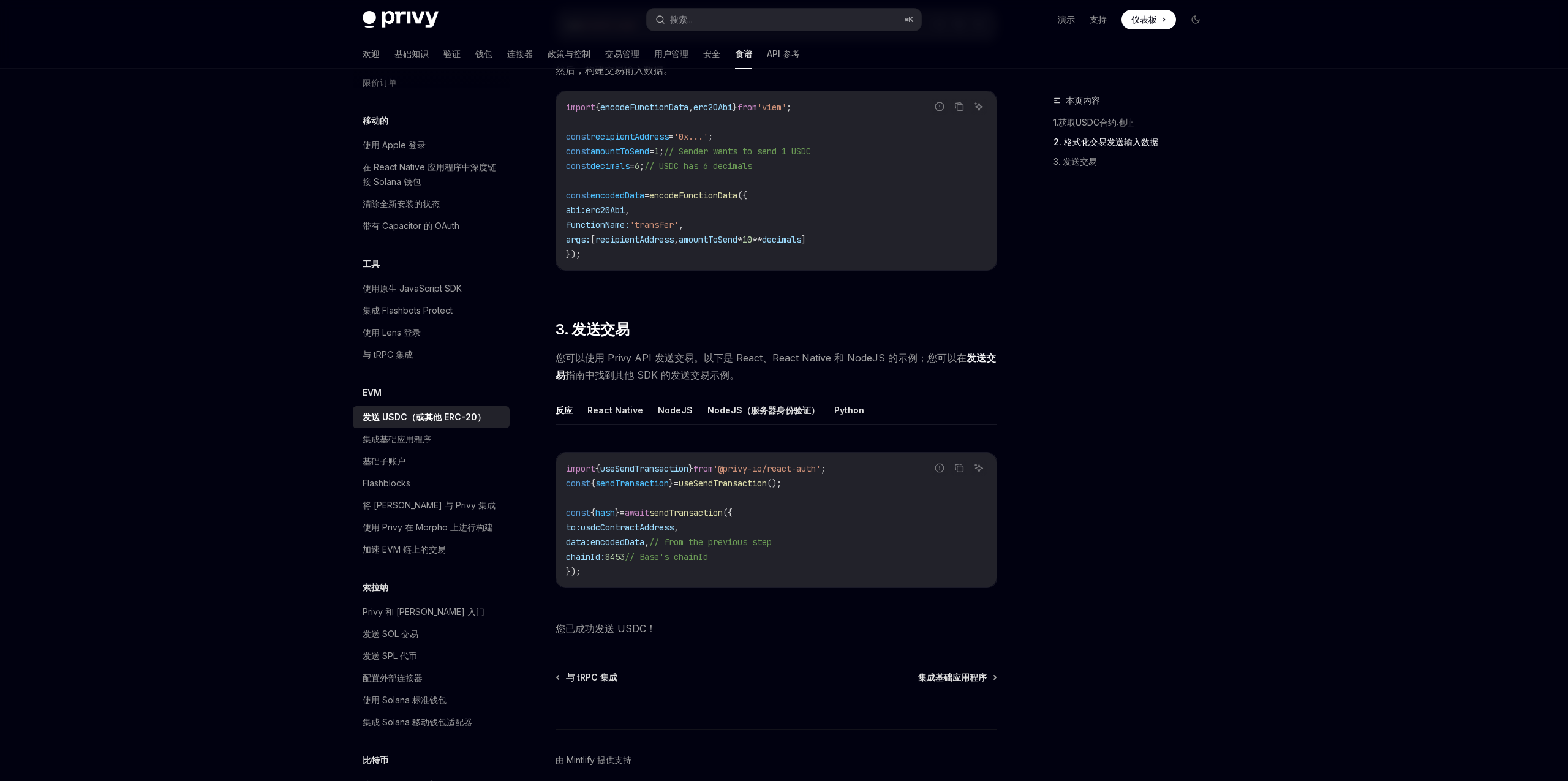
click at [625, 542] on span "encodedData" at bounding box center [617, 542] width 54 height 11
click at [579, 528] on span "to:" at bounding box center [573, 527] width 14 height 11
click at [631, 528] on span "usdcContractAddress" at bounding box center [627, 527] width 93 height 11
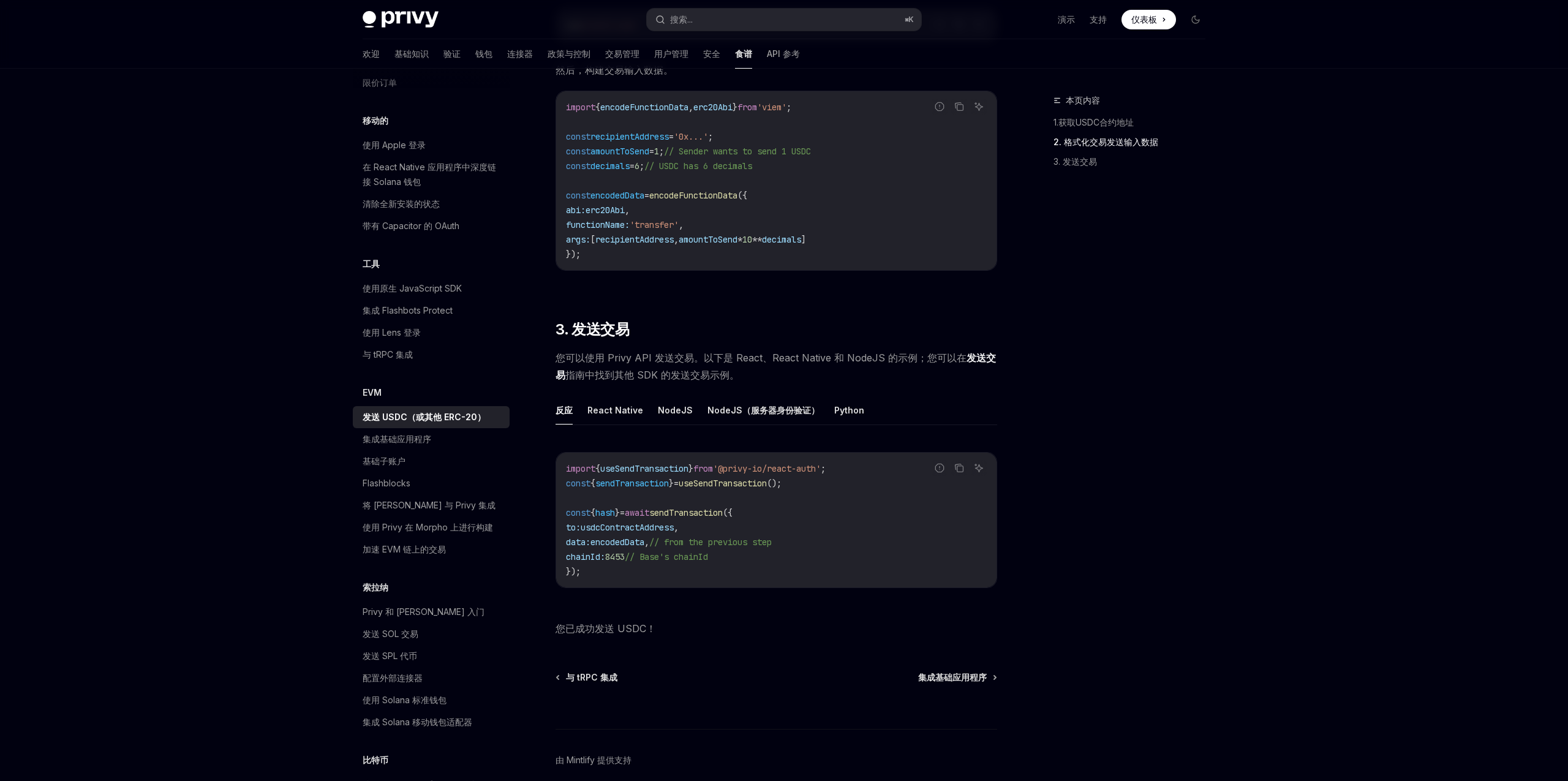
click at [631, 528] on span "usdcContractAddress" at bounding box center [627, 527] width 93 height 11
click at [617, 544] on span "encodedData" at bounding box center [617, 542] width 54 height 11
click at [706, 544] on span "// from the previous step" at bounding box center [710, 542] width 123 height 11
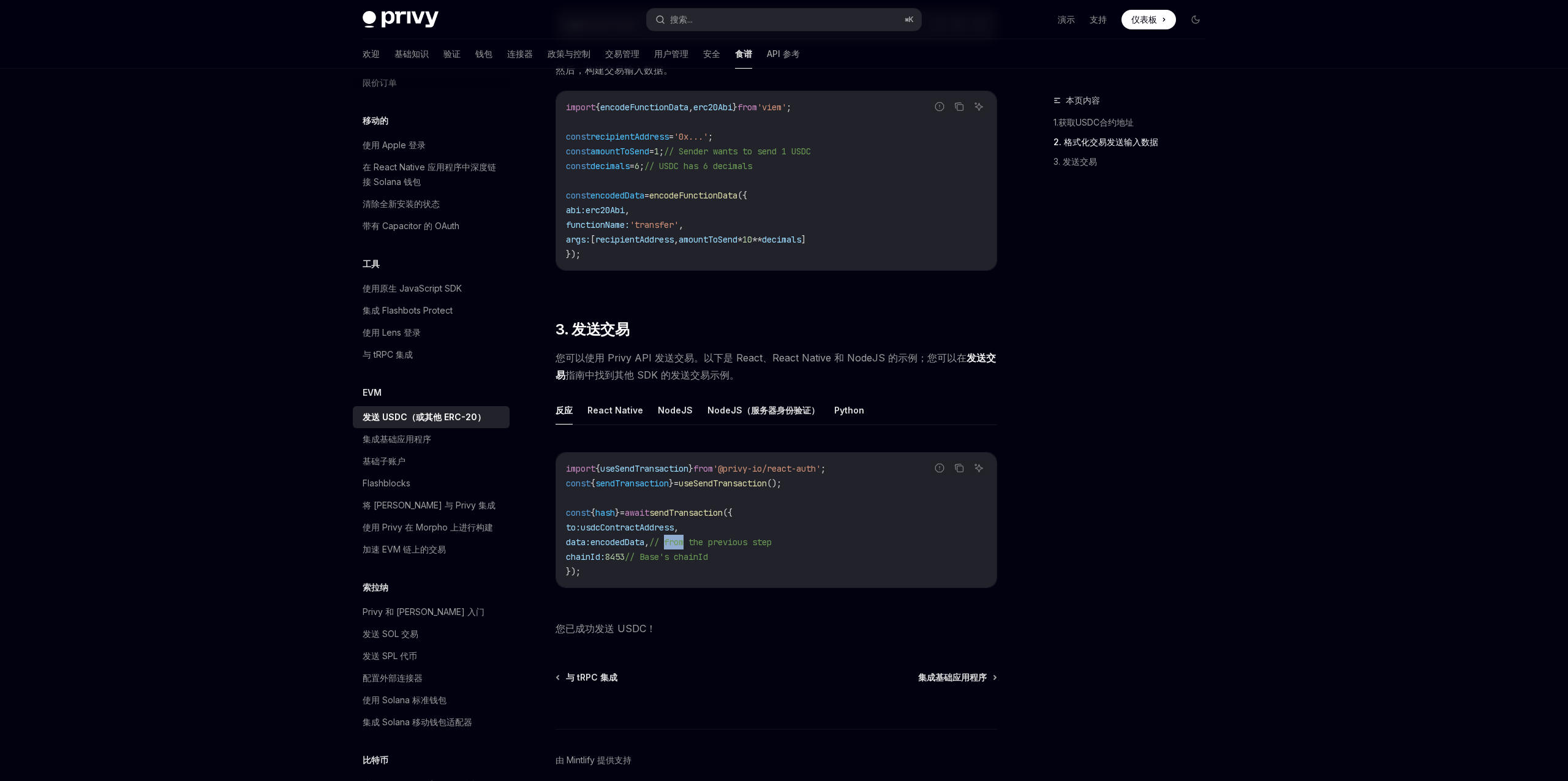
click at [741, 541] on span "// from the previous step" at bounding box center [710, 542] width 123 height 11
click at [772, 541] on span "// from the previous step" at bounding box center [710, 542] width 123 height 11
